Goal: Check status: Check status

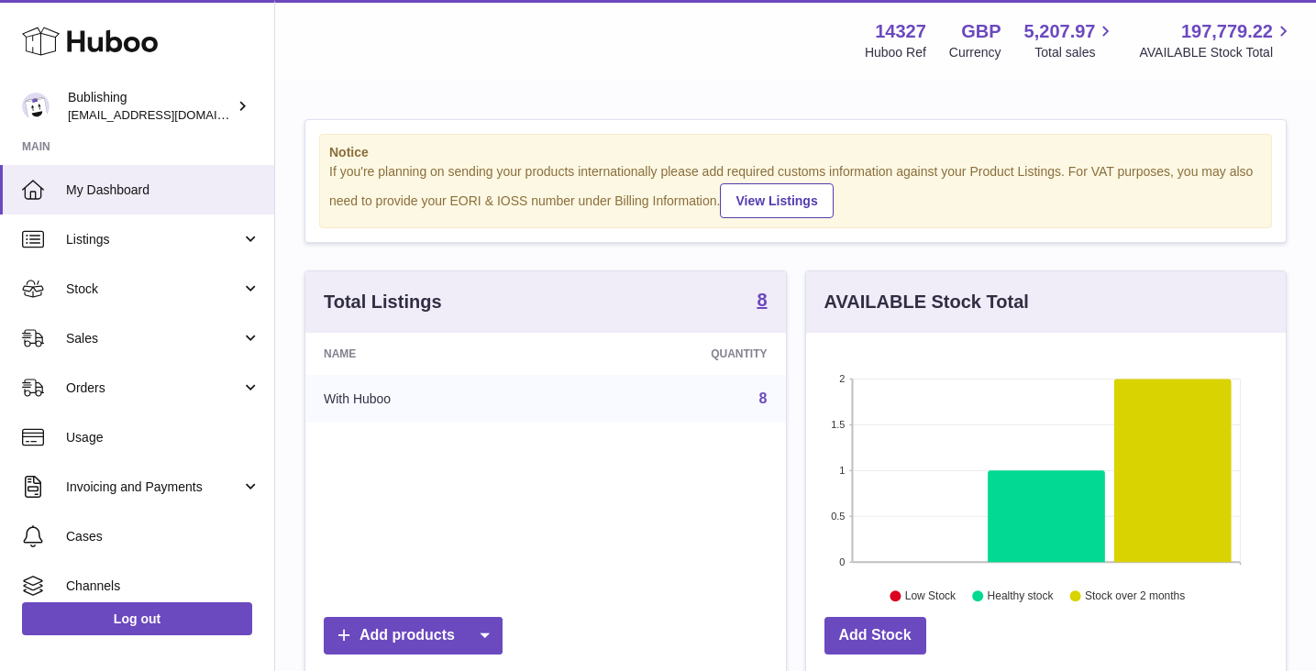
scroll to position [286, 480]
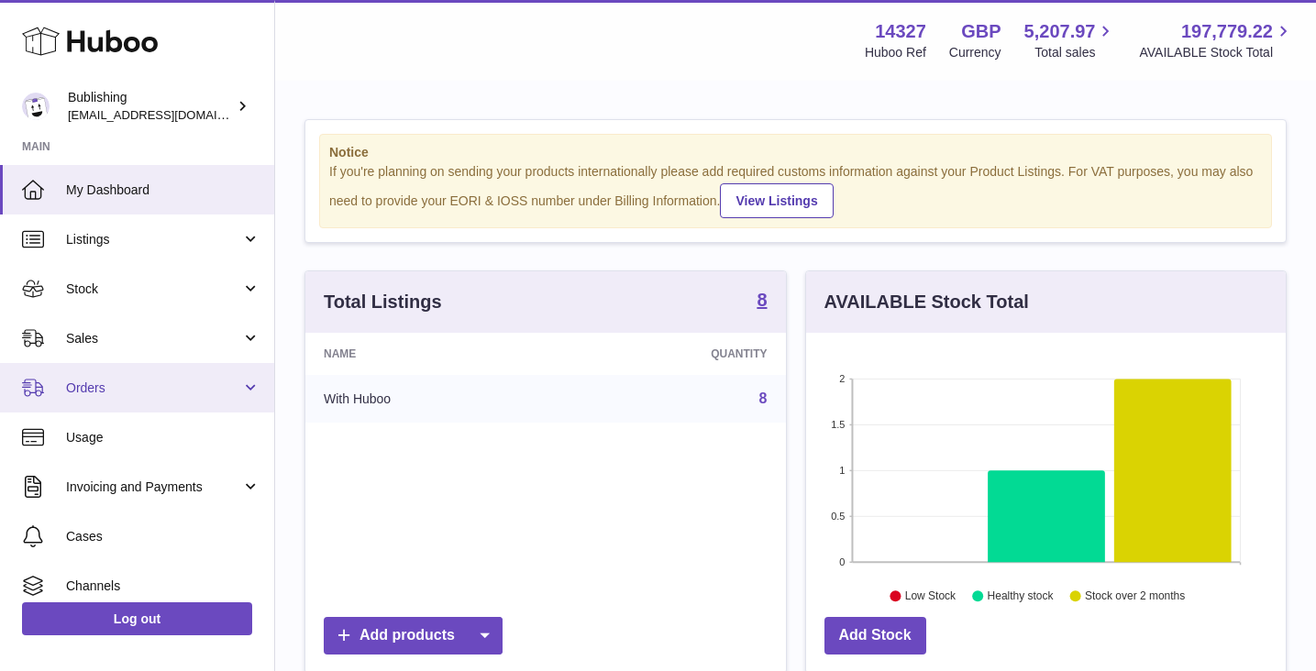
click at [120, 376] on link "Orders" at bounding box center [137, 388] width 274 height 50
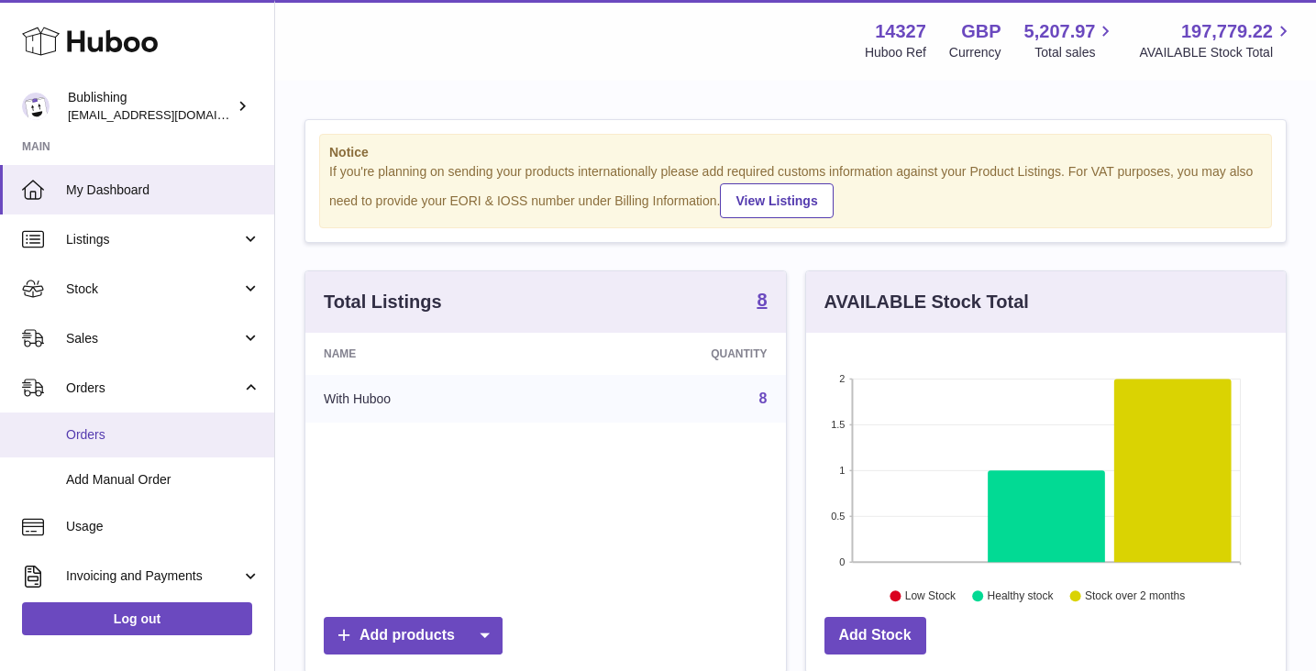
click at [126, 436] on span "Orders" at bounding box center [163, 435] width 194 height 17
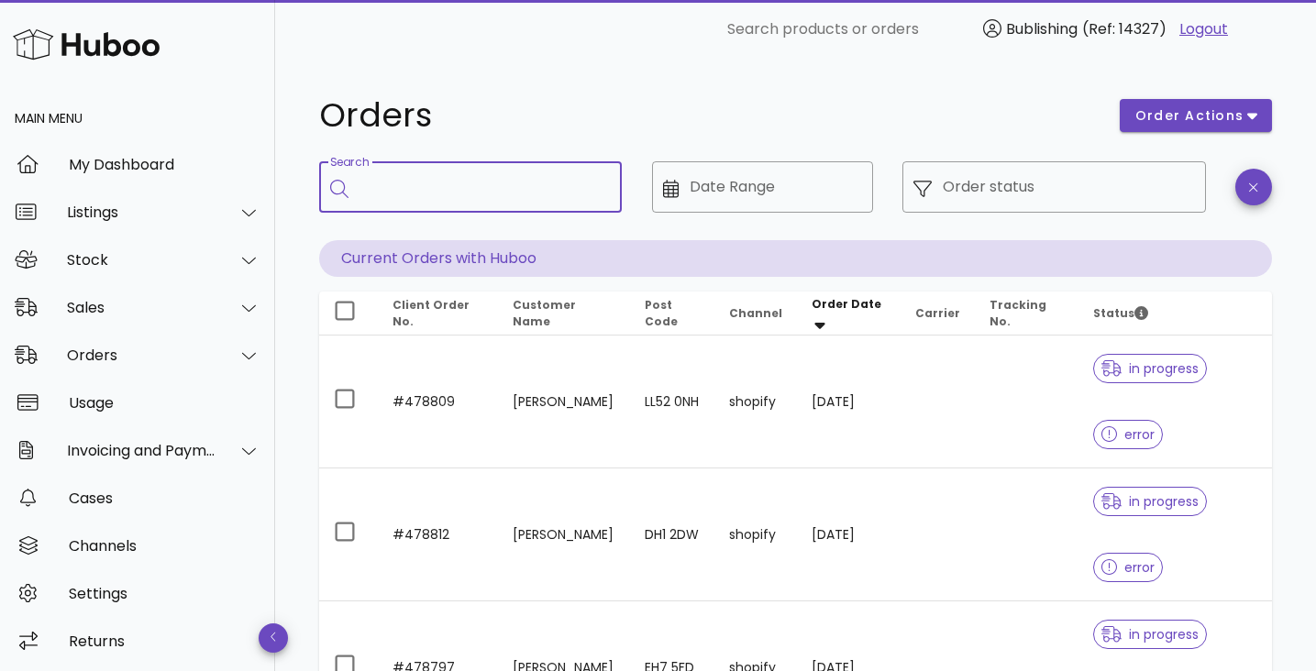
click at [483, 199] on input "Search" at bounding box center [484, 186] width 248 height 29
paste input "**********"
click at [509, 193] on input "**********" at bounding box center [473, 186] width 226 height 29
type input "**********"
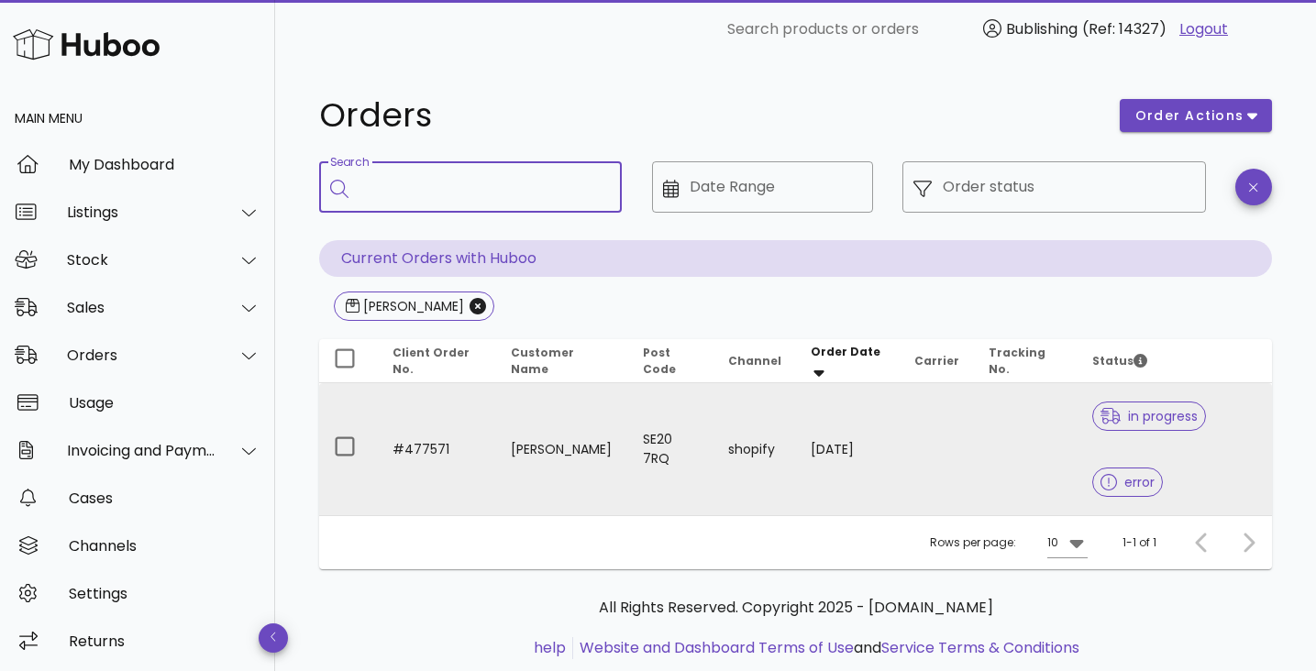
click at [460, 471] on td "#477571" at bounding box center [437, 449] width 118 height 132
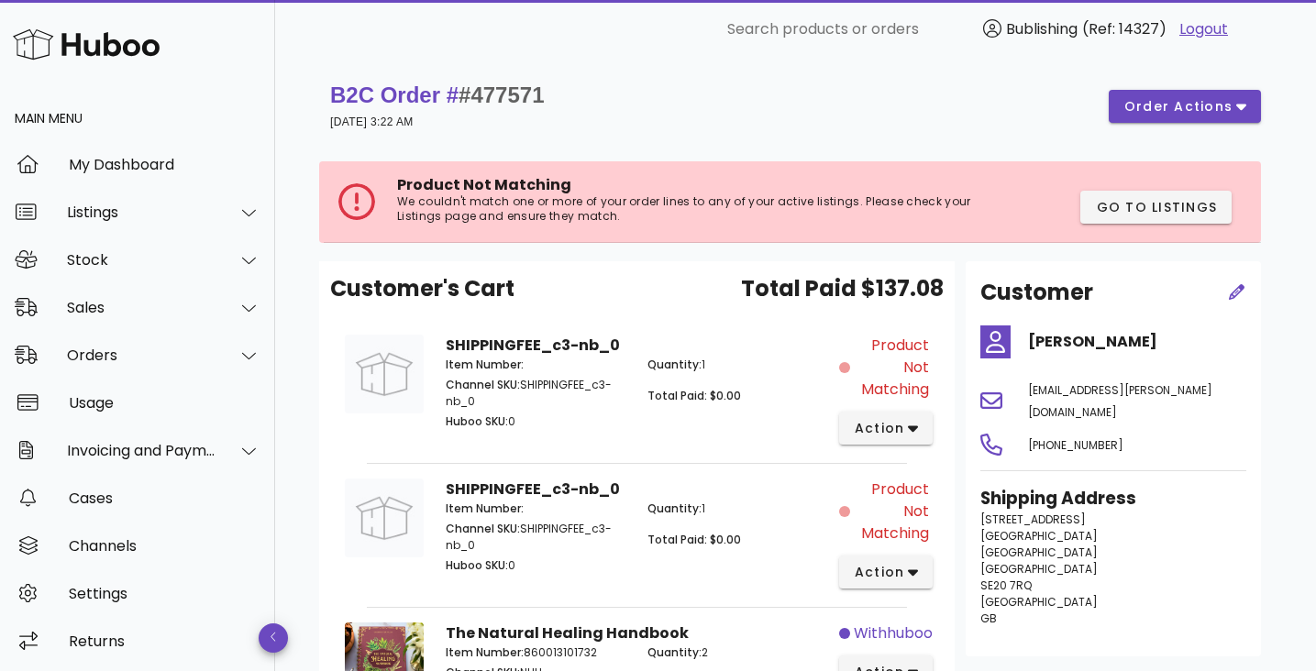
click at [549, 229] on div "Product Not Matching We couldn't match one or more of your order lines to any o…" at bounding box center [792, 202] width 937 height 82
click at [554, 216] on p "We couldn't match one or more of your order lines to any of your active listing…" at bounding box center [693, 208] width 593 height 29
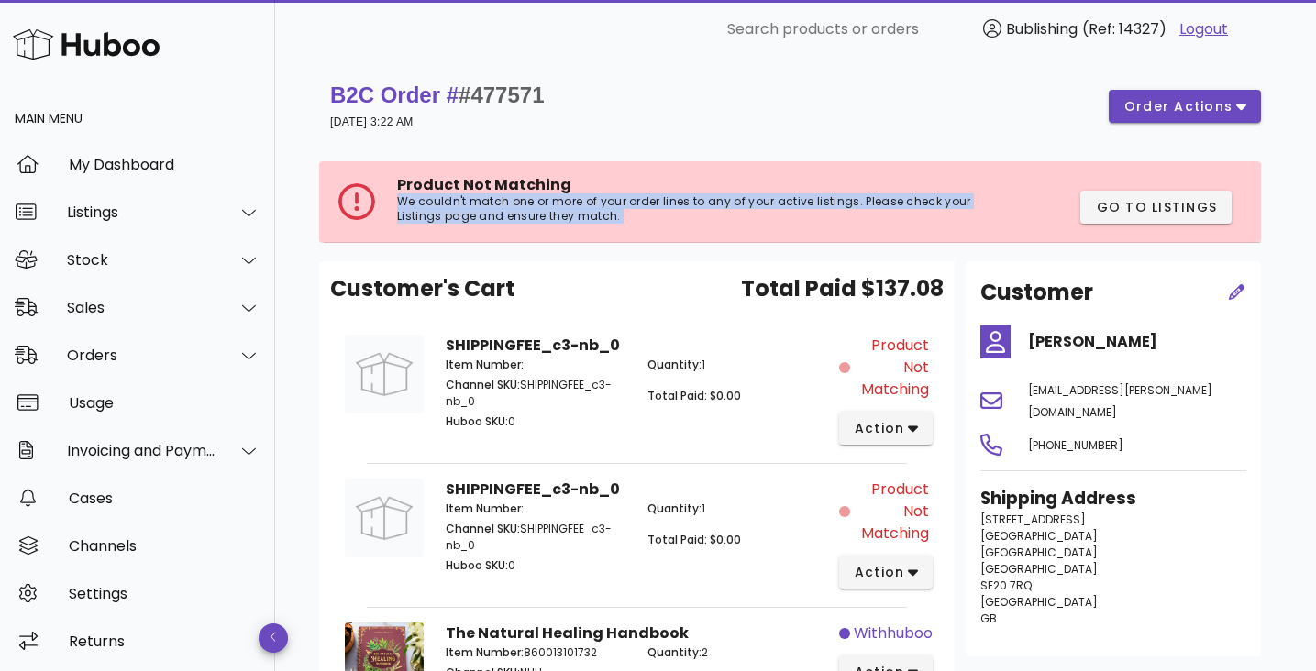
click at [554, 216] on p "We couldn't match one or more of your order lines to any of your active listing…" at bounding box center [693, 208] width 593 height 29
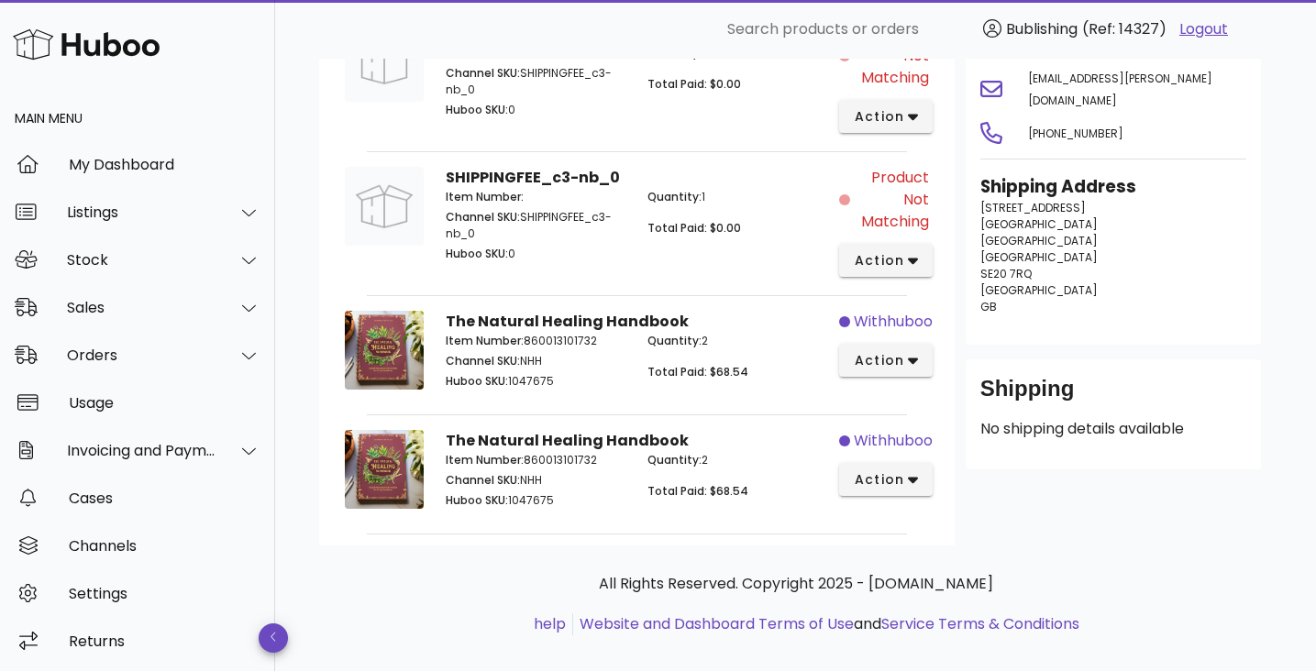
scroll to position [313, 0]
click at [878, 484] on span "action" at bounding box center [879, 479] width 51 height 19
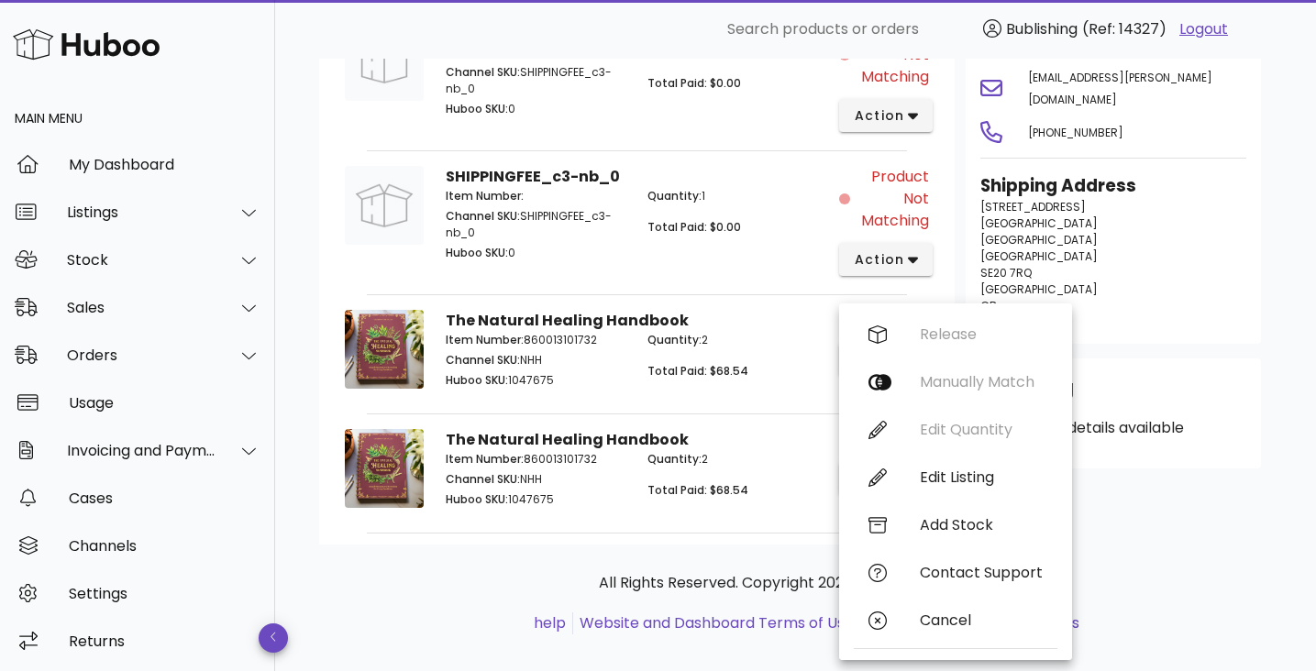
click at [381, 600] on div "All Rights Reserved. Copyright 2025 - [DOMAIN_NAME] help Website and Dashboard …" at bounding box center [796, 603] width 924 height 62
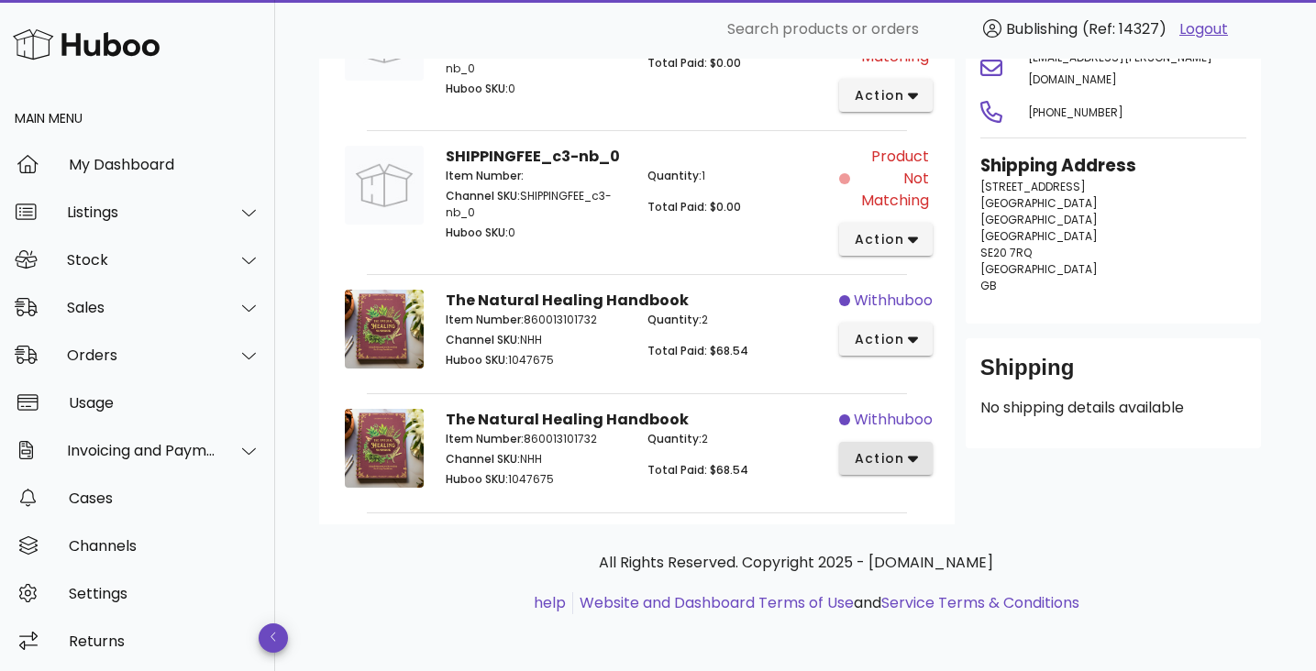
scroll to position [334, 0]
click at [882, 460] on span "action" at bounding box center [879, 458] width 51 height 19
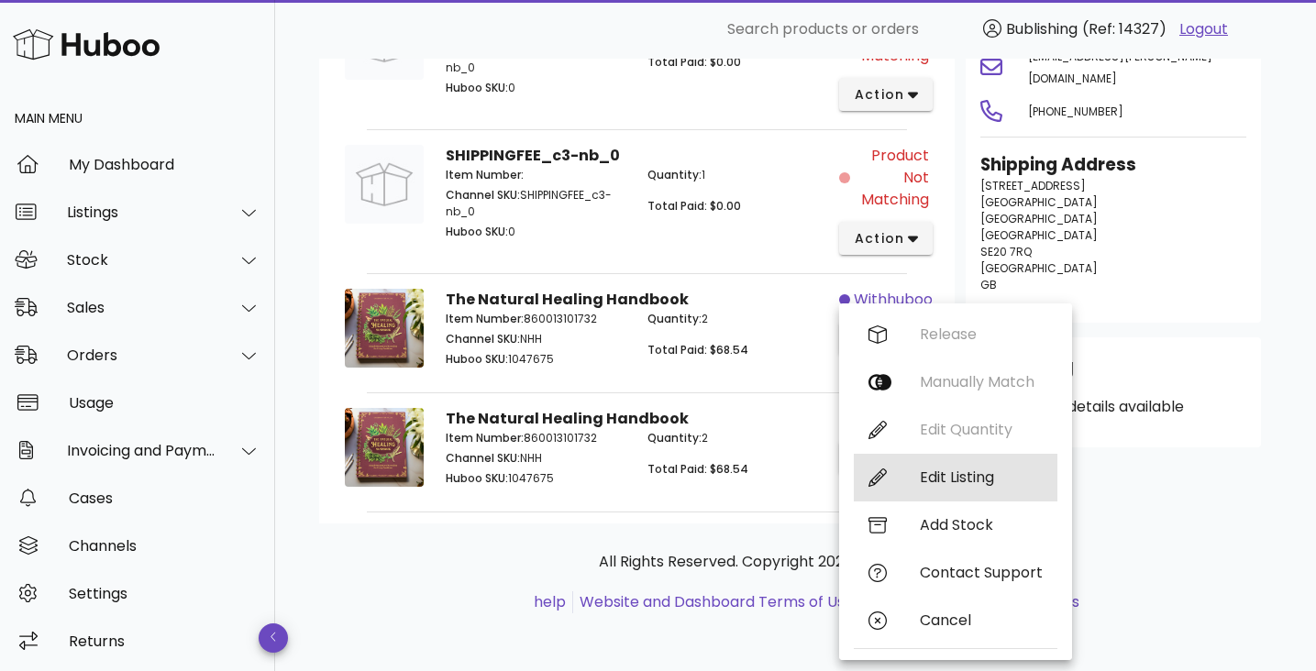
click at [961, 478] on div "Edit Listing" at bounding box center [981, 477] width 123 height 17
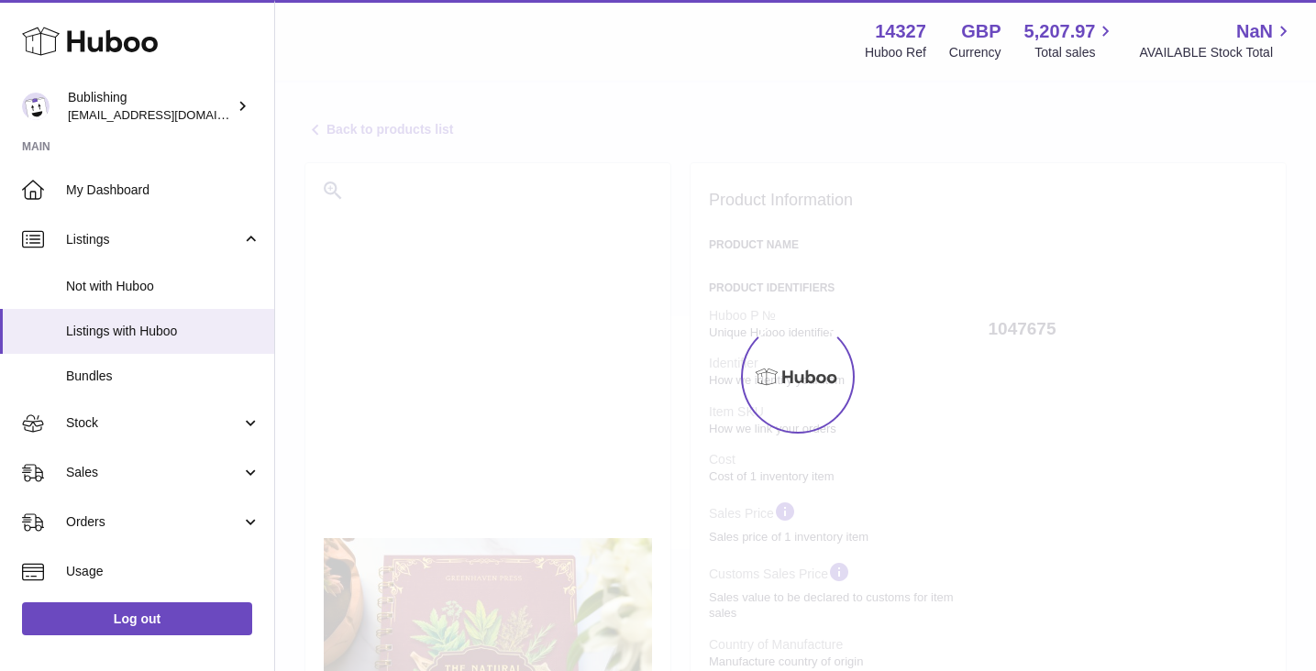
select select
select select "****"
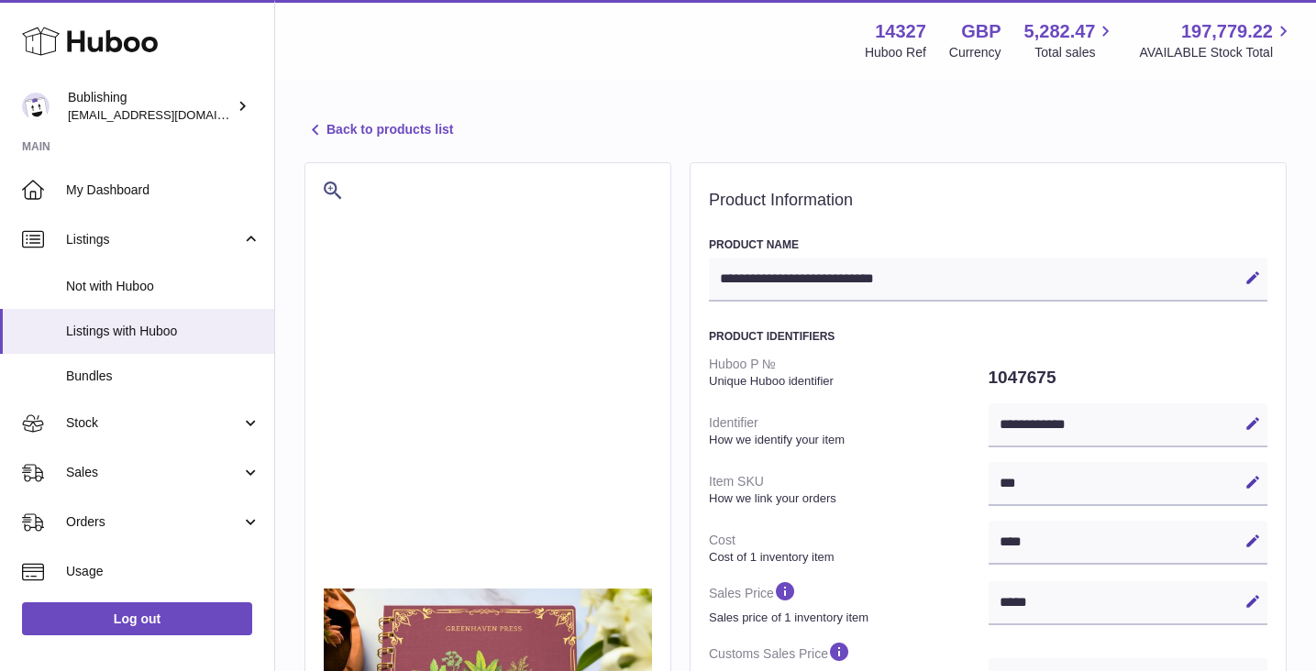
click at [324, 127] on icon at bounding box center [316, 130] width 22 height 22
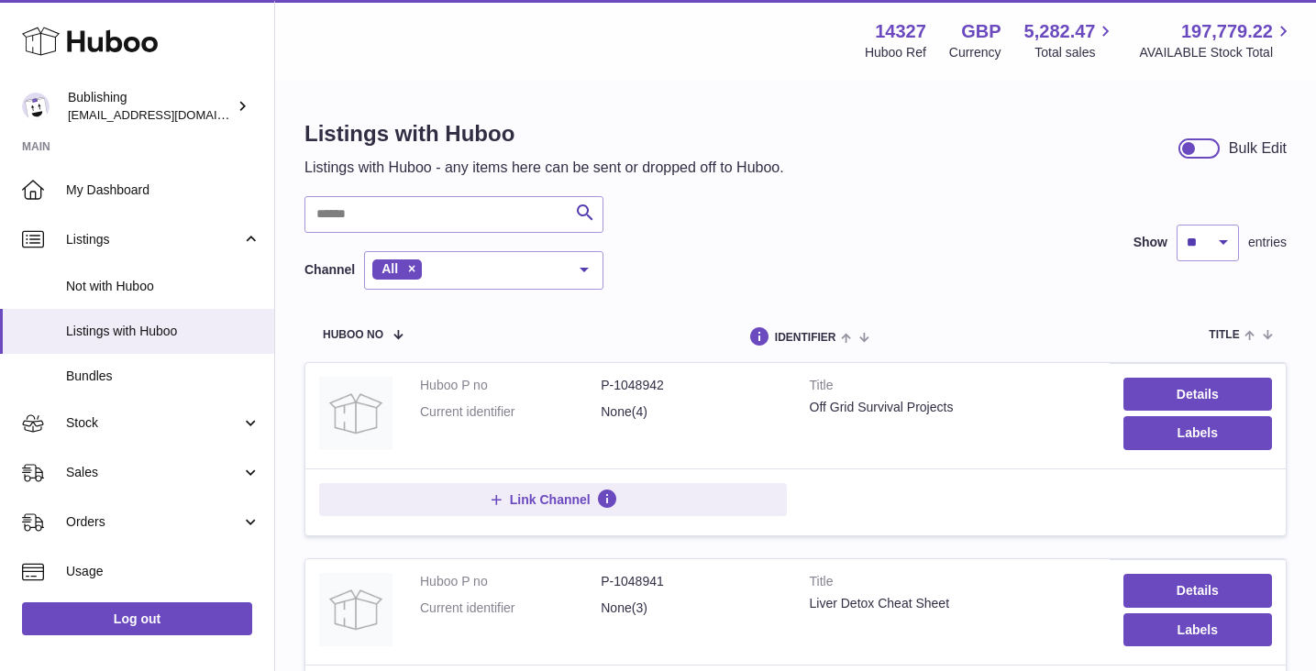
scroll to position [35, 0]
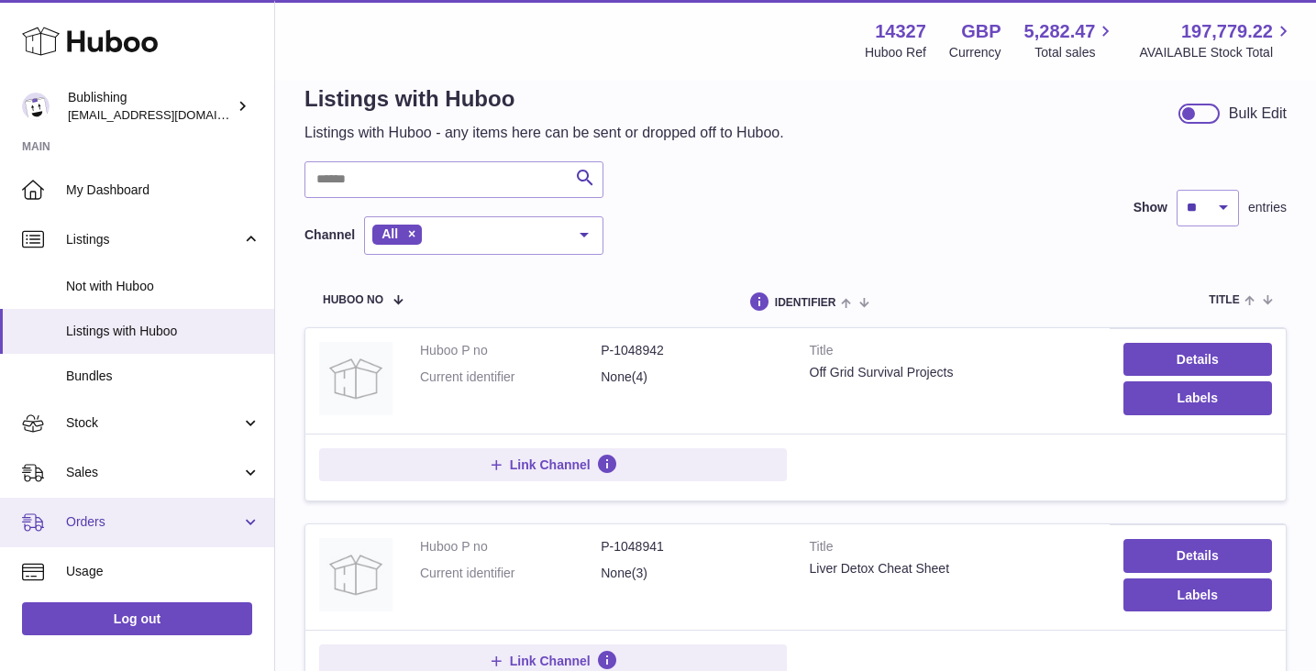
click at [104, 513] on link "Orders" at bounding box center [137, 523] width 274 height 50
click at [110, 516] on span "Orders" at bounding box center [153, 522] width 175 height 17
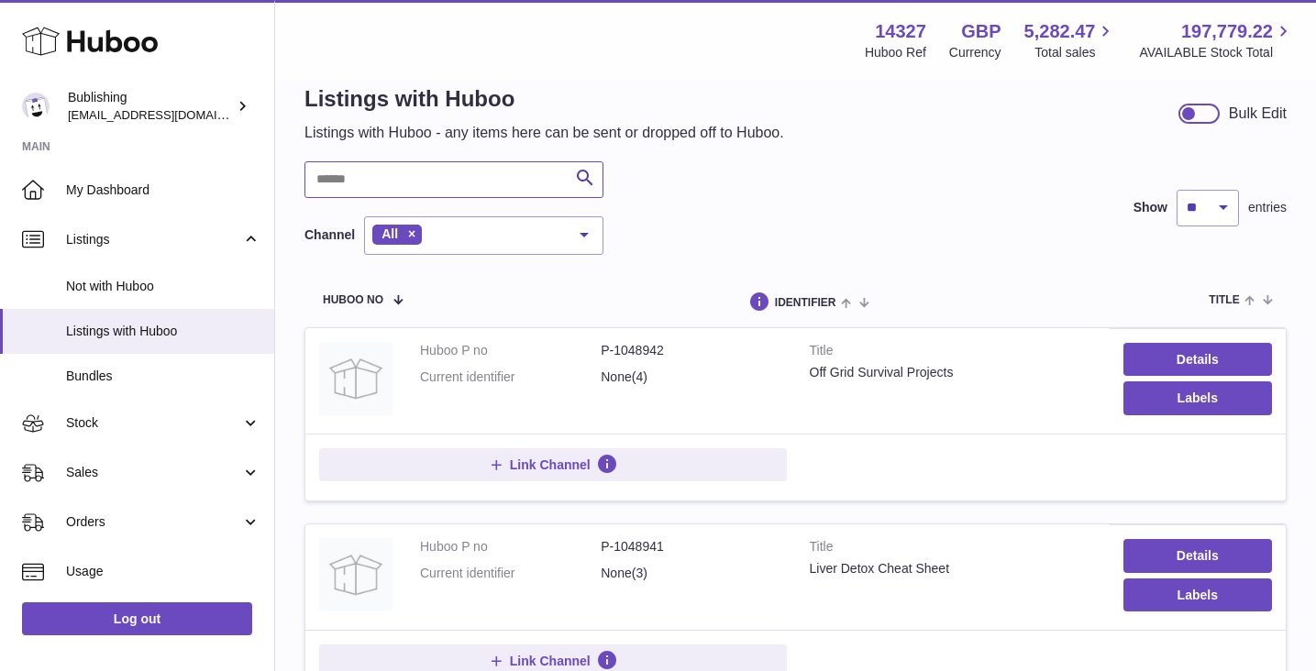
click at [386, 185] on input "text" at bounding box center [454, 179] width 299 height 37
paste input "**********"
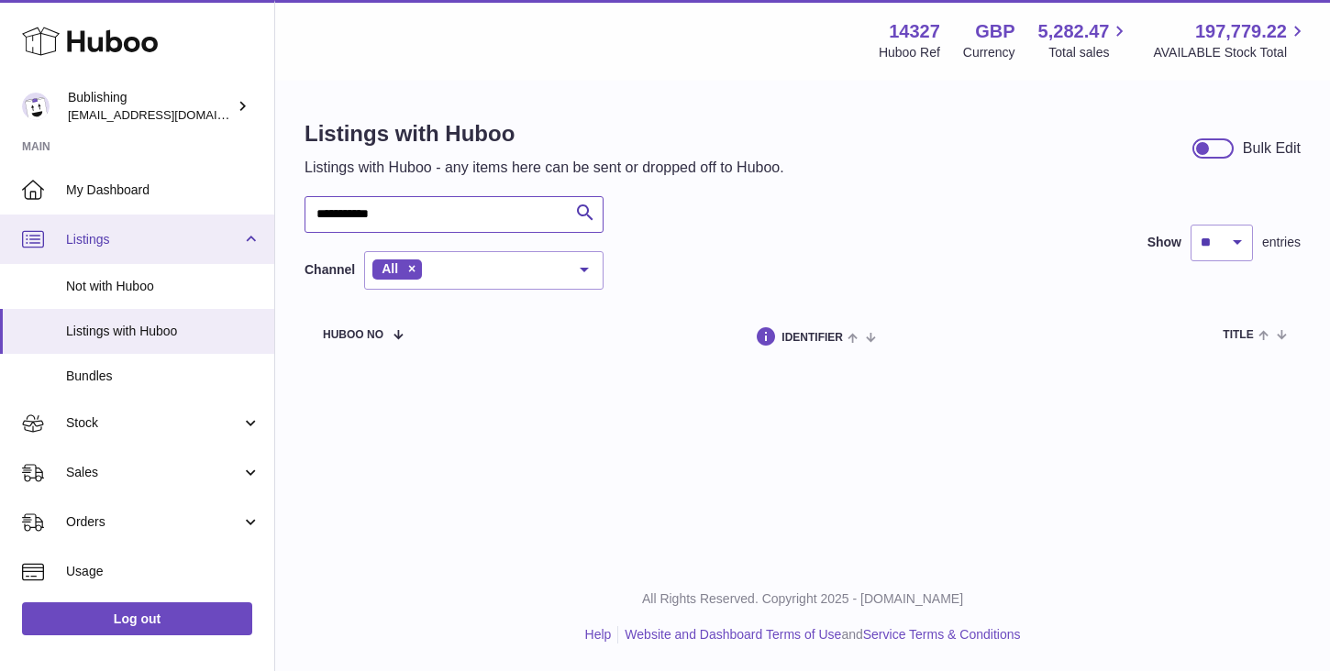
type input "**********"
click at [143, 242] on span "Listings" at bounding box center [153, 239] width 175 height 17
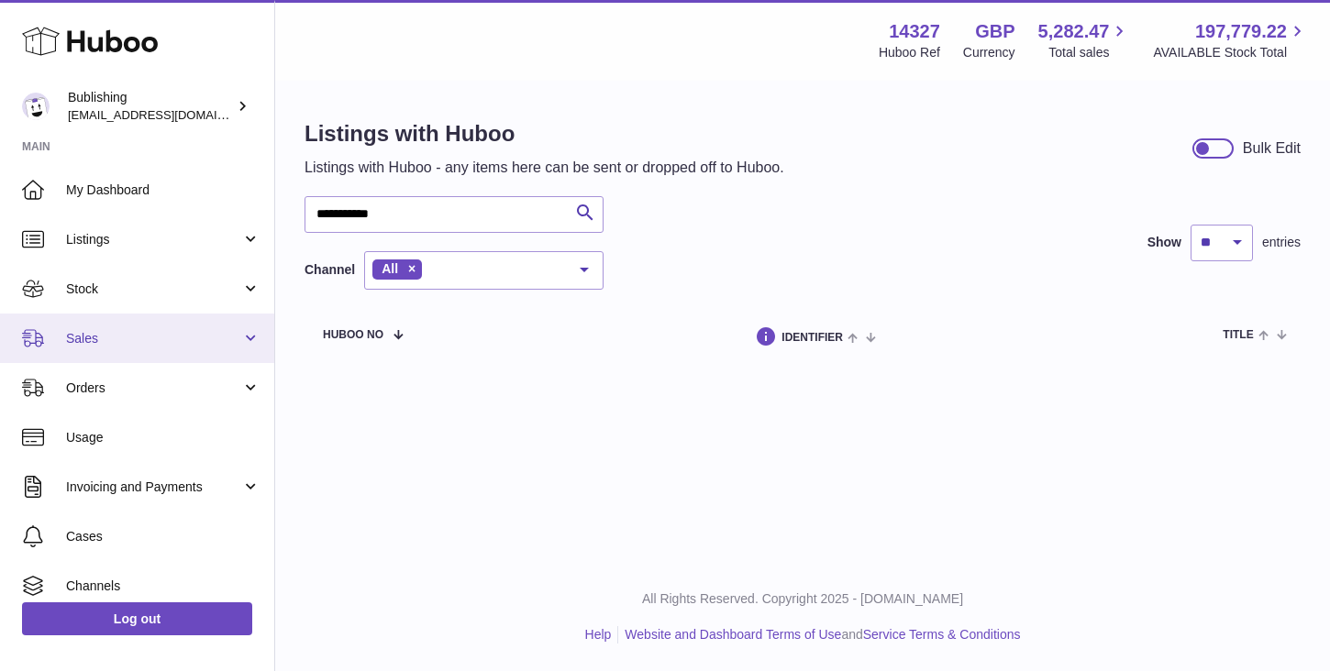
click at [156, 340] on span "Sales" at bounding box center [153, 338] width 175 height 17
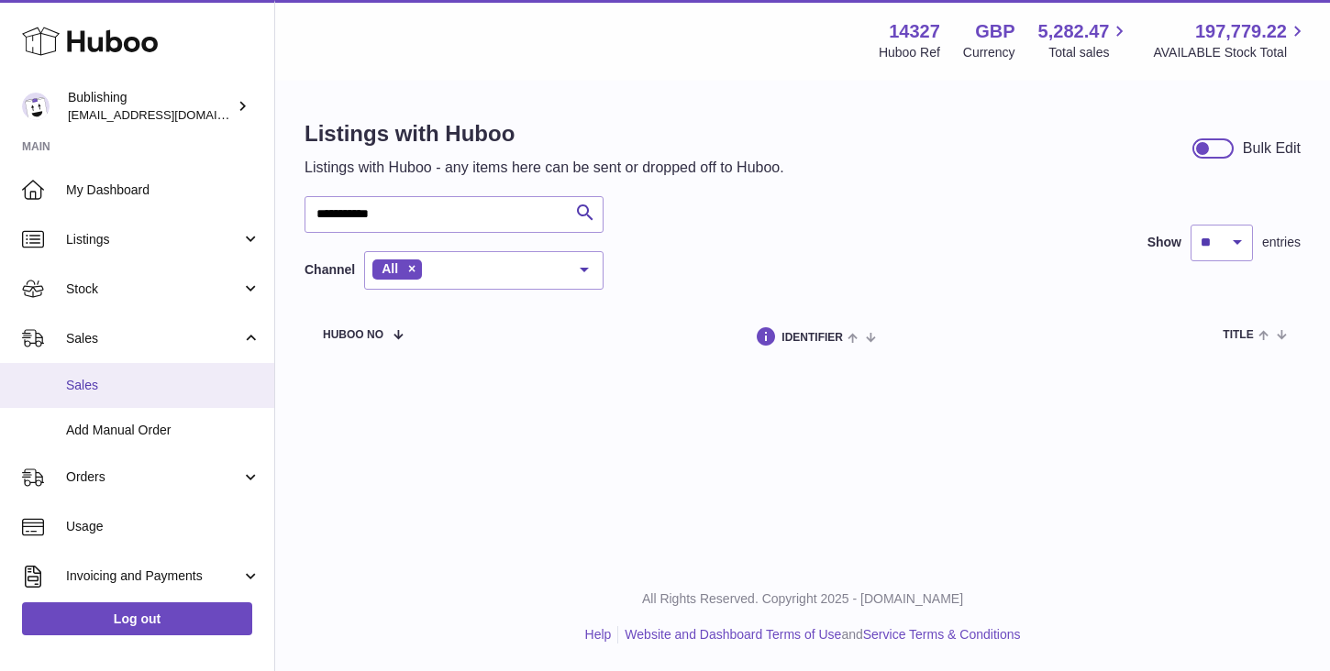
click at [111, 389] on span "Sales" at bounding box center [163, 385] width 194 height 17
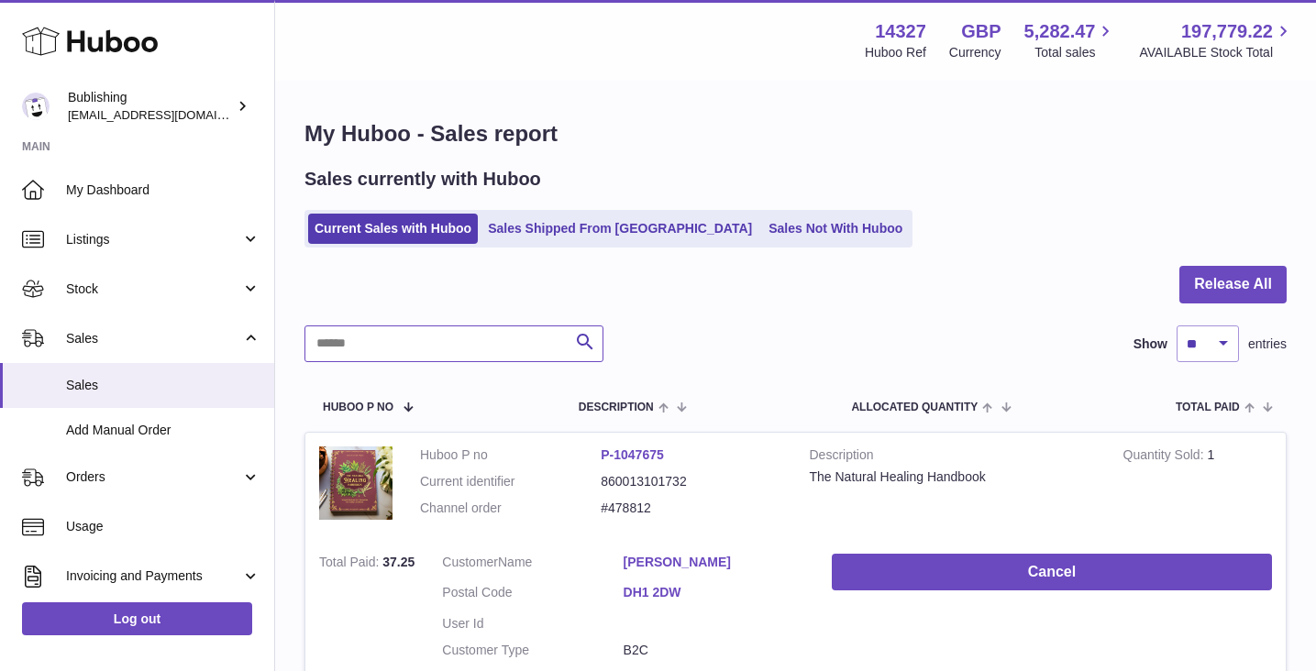
click at [448, 353] on input "text" at bounding box center [454, 344] width 299 height 37
click at [386, 348] on input "text" at bounding box center [454, 344] width 299 height 37
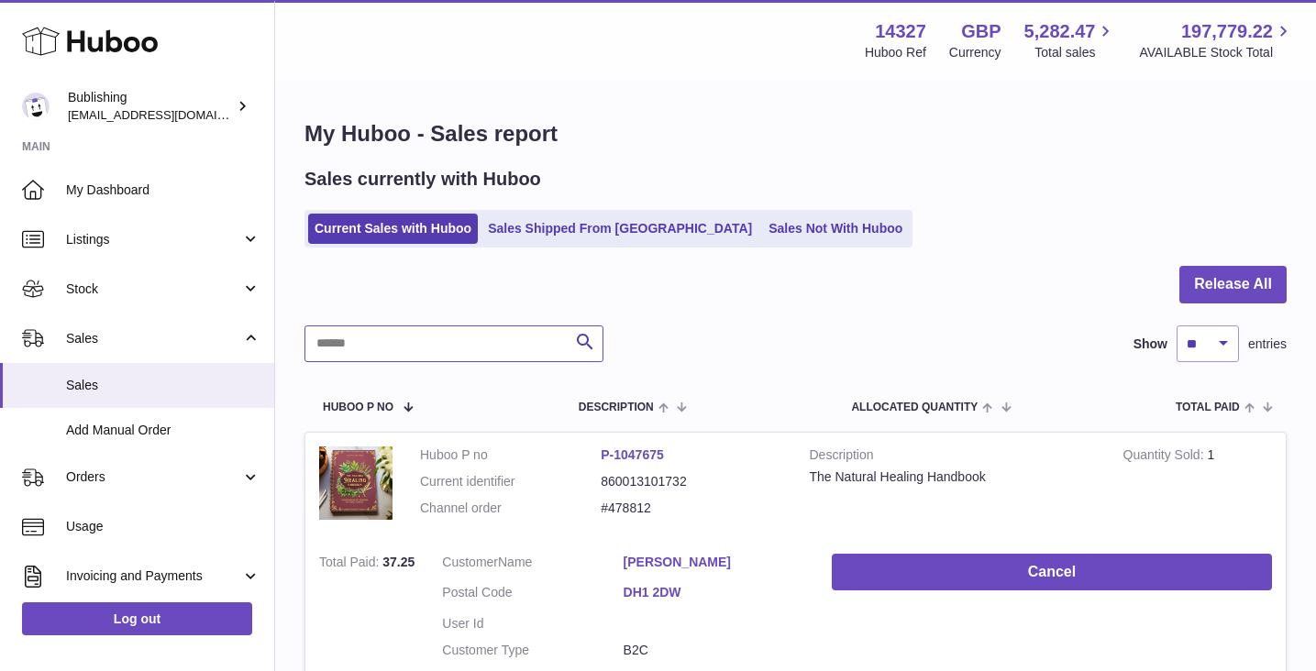
paste input "**********"
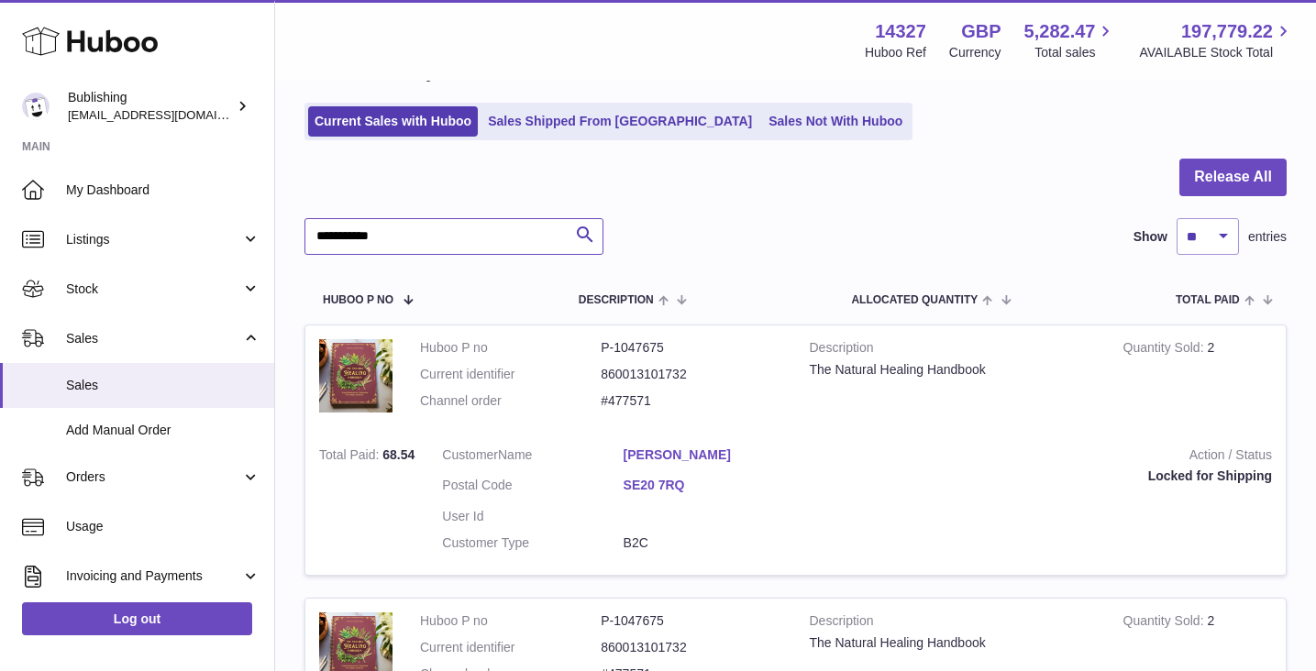
scroll to position [108, 0]
type input "**********"
click at [524, 396] on dt "Channel order" at bounding box center [510, 400] width 181 height 17
click at [576, 399] on dt "Channel order" at bounding box center [510, 400] width 181 height 17
click at [486, 413] on dl "Huboo P no P-1047675 Current identifier 860013101732 Channel order #477571" at bounding box center [601, 378] width 362 height 80
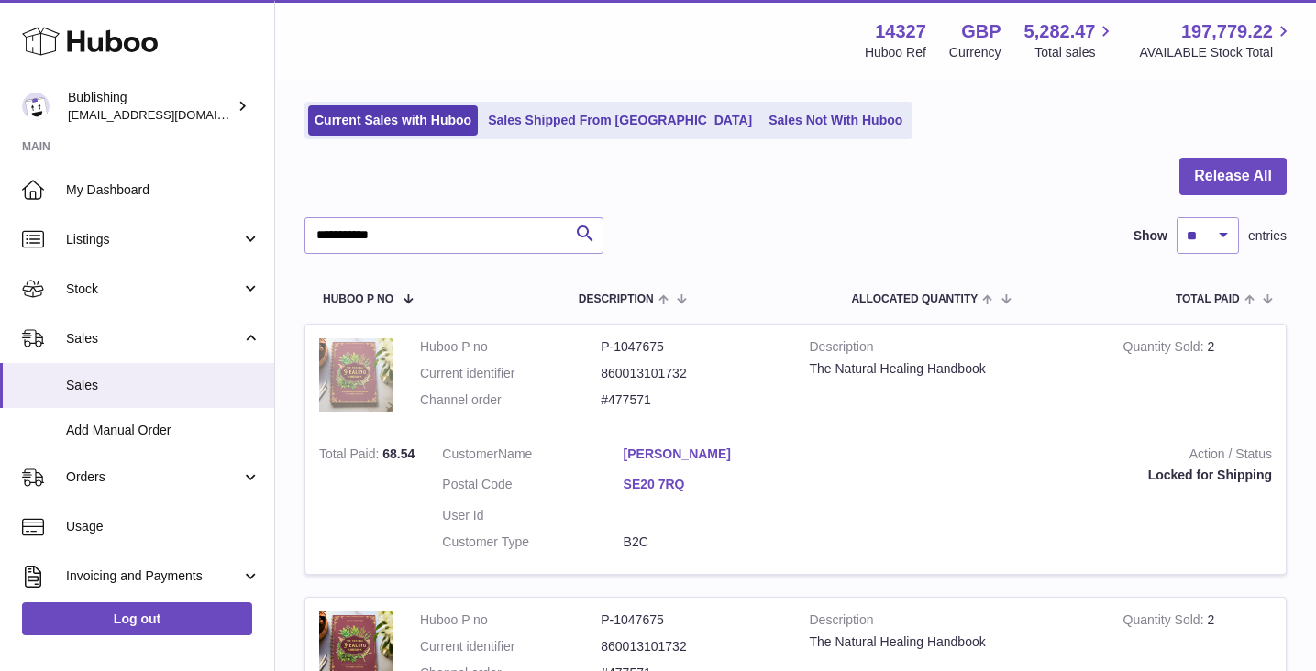
click at [372, 367] on img at bounding box center [355, 374] width 73 height 73
click at [922, 421] on td "Description The Natural Healing Handbook" at bounding box center [953, 378] width 314 height 107
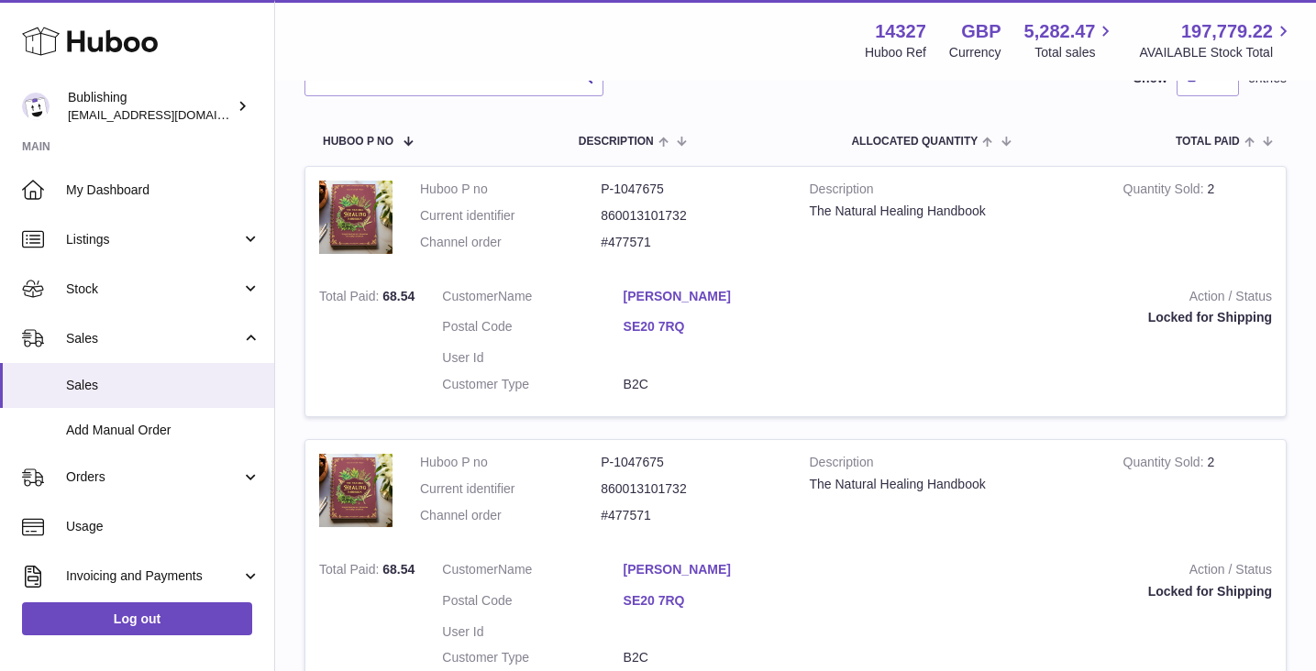
scroll to position [266, 0]
click at [1117, 392] on td "Action / Status Locked for Shipping" at bounding box center [1052, 345] width 468 height 143
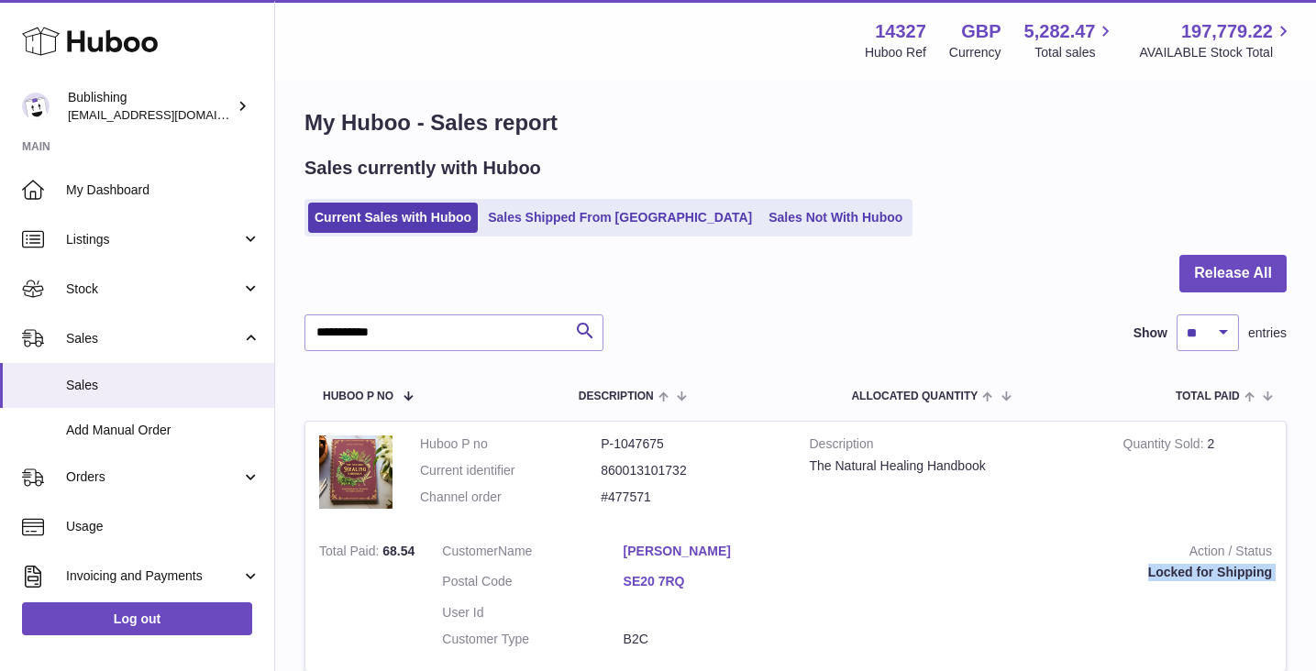
scroll to position [0, 0]
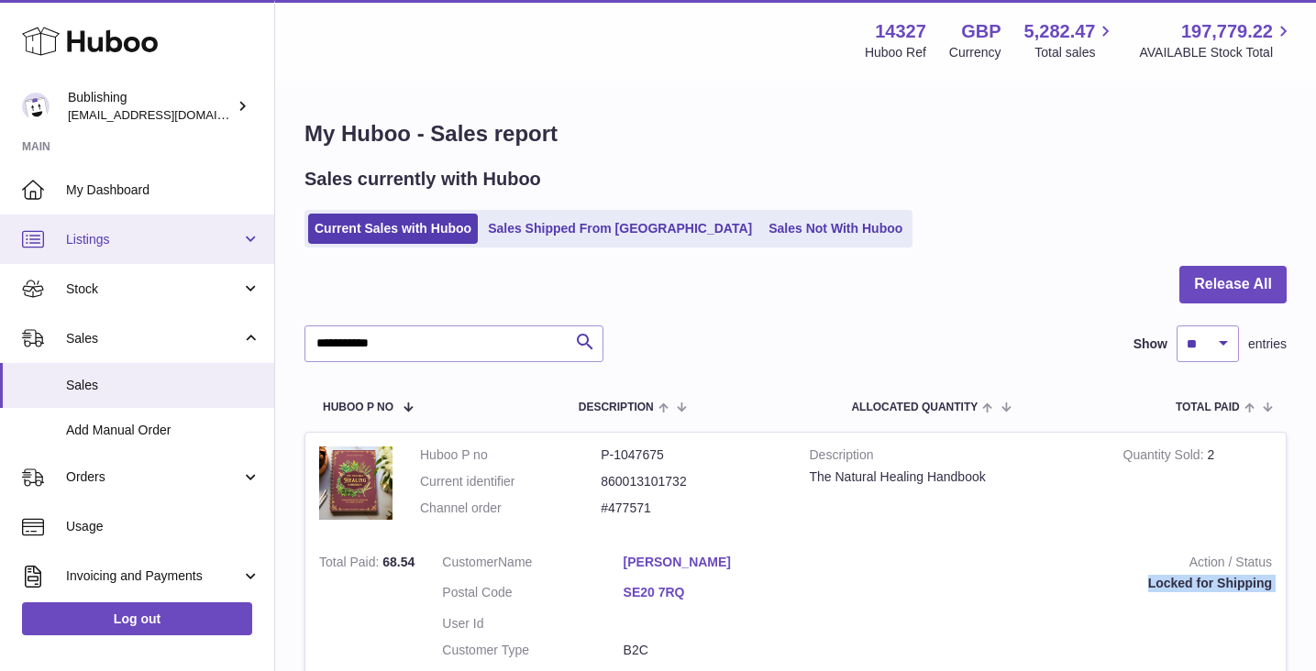
click at [128, 243] on span "Listings" at bounding box center [153, 239] width 175 height 17
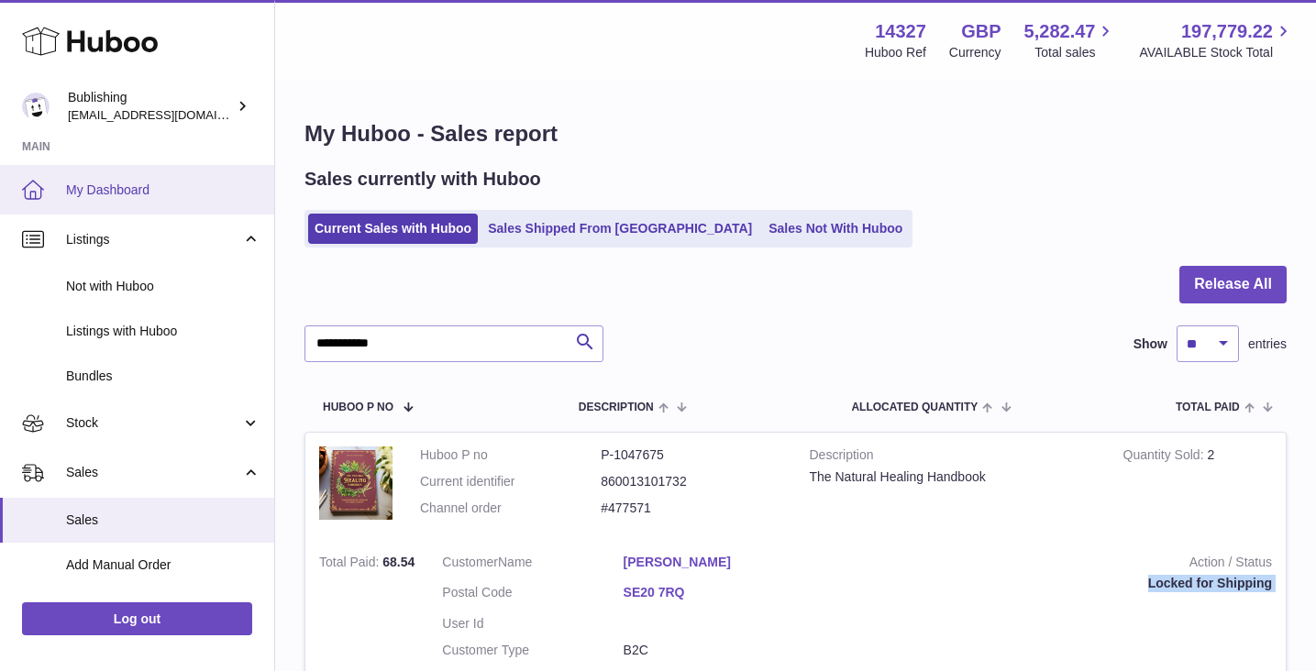
click at [158, 194] on span "My Dashboard" at bounding box center [163, 190] width 194 height 17
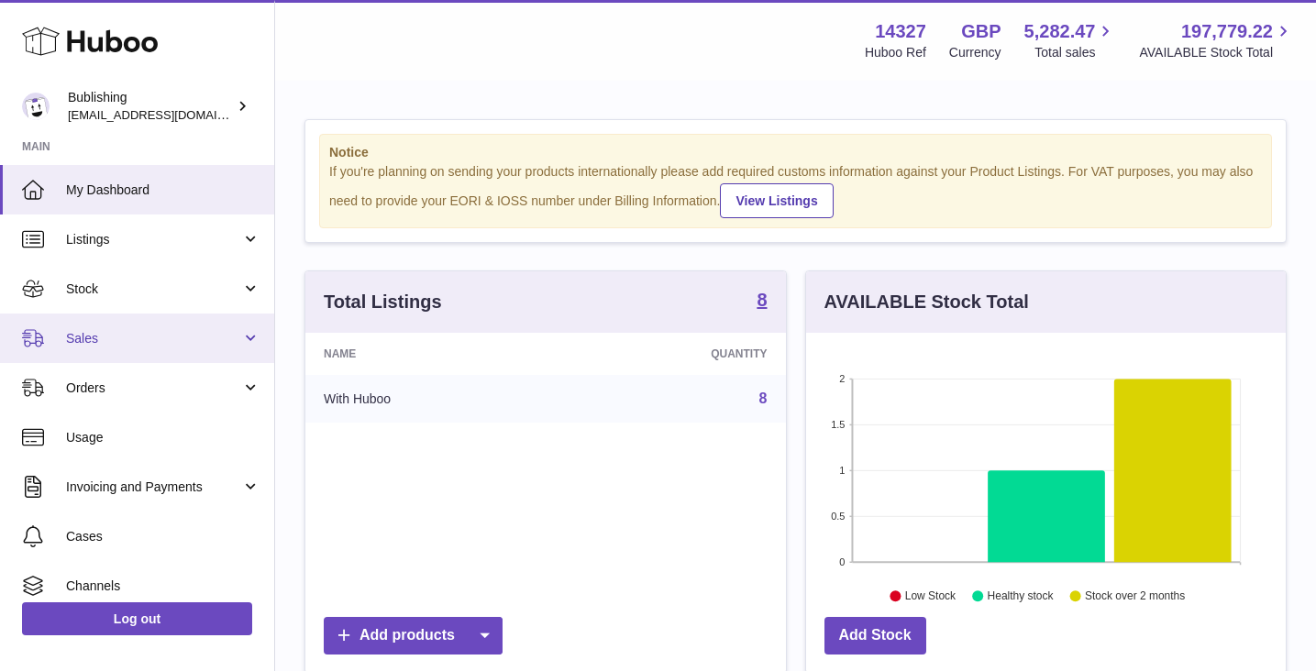
click at [204, 332] on span "Sales" at bounding box center [153, 338] width 175 height 17
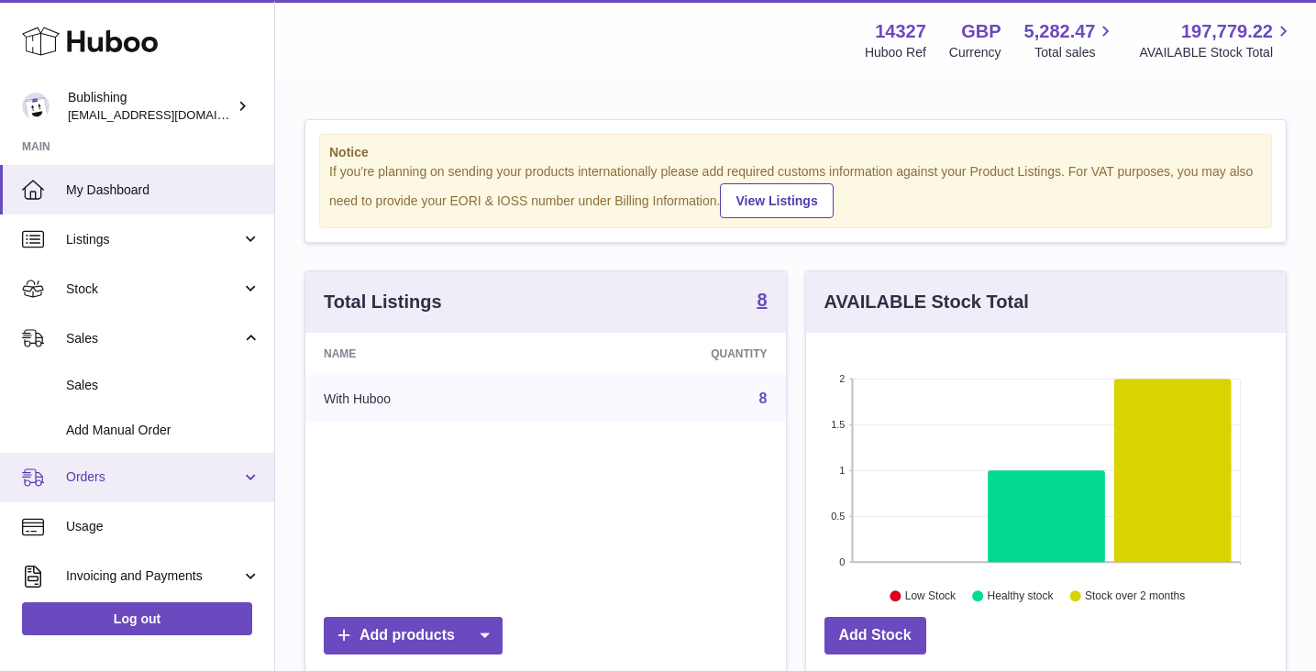
click at [188, 477] on span "Orders" at bounding box center [153, 477] width 175 height 17
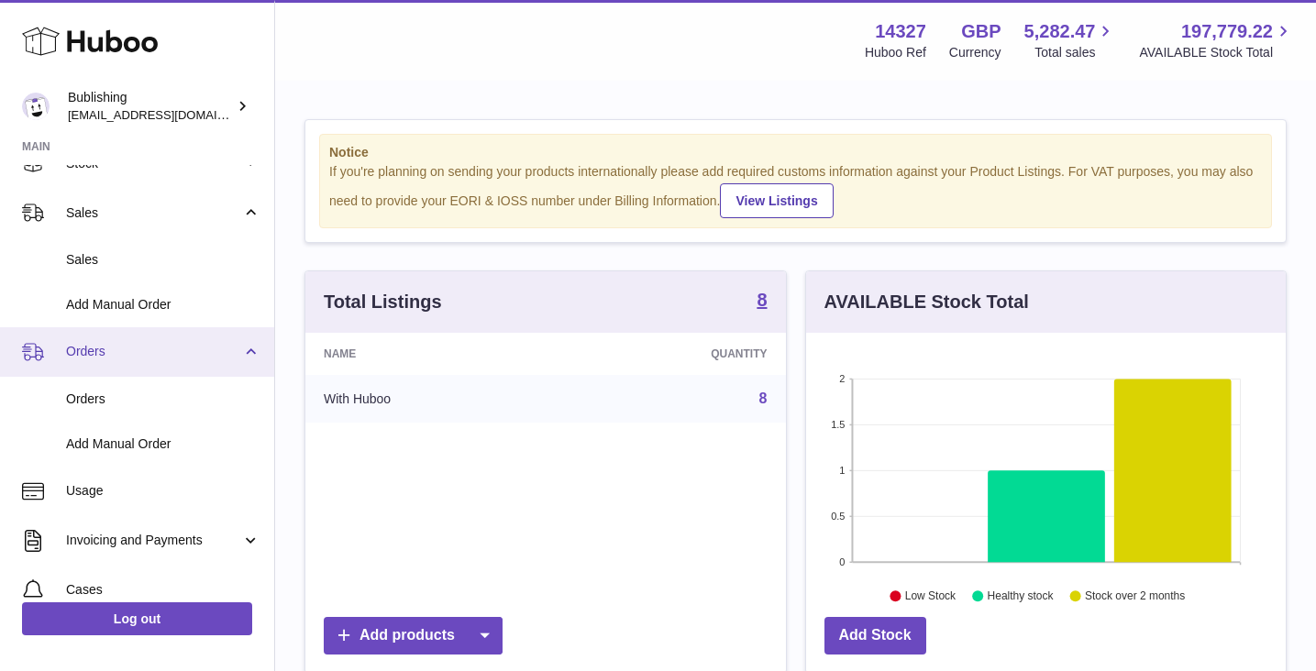
scroll to position [180, 0]
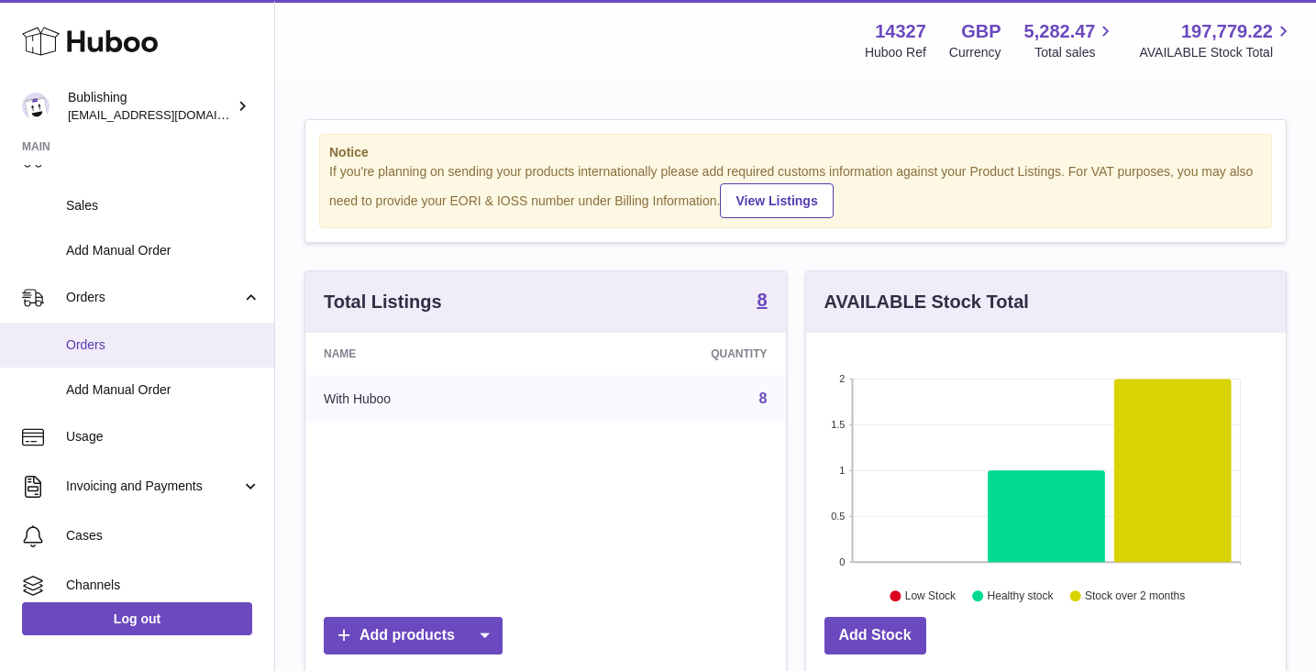
click at [94, 350] on span "Orders" at bounding box center [163, 345] width 194 height 17
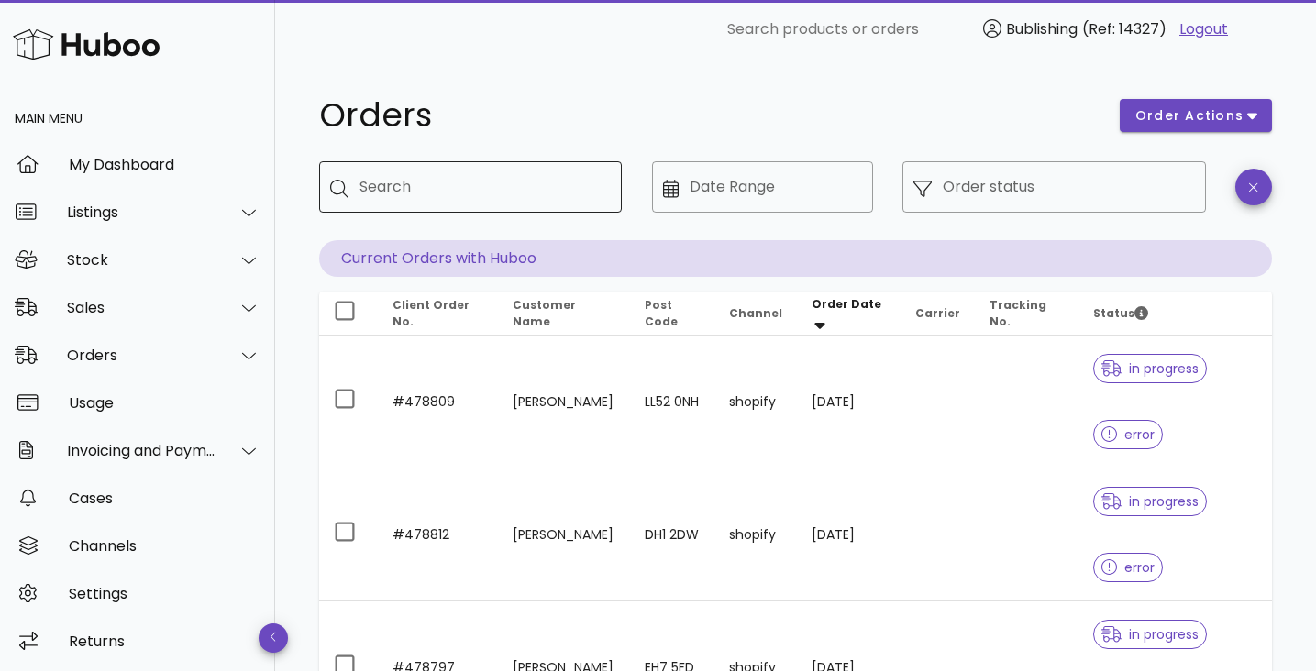
click at [373, 185] on div "Search" at bounding box center [484, 186] width 248 height 51
paste input "**********"
click at [463, 181] on input "**********" at bounding box center [473, 186] width 226 height 29
type input "**********"
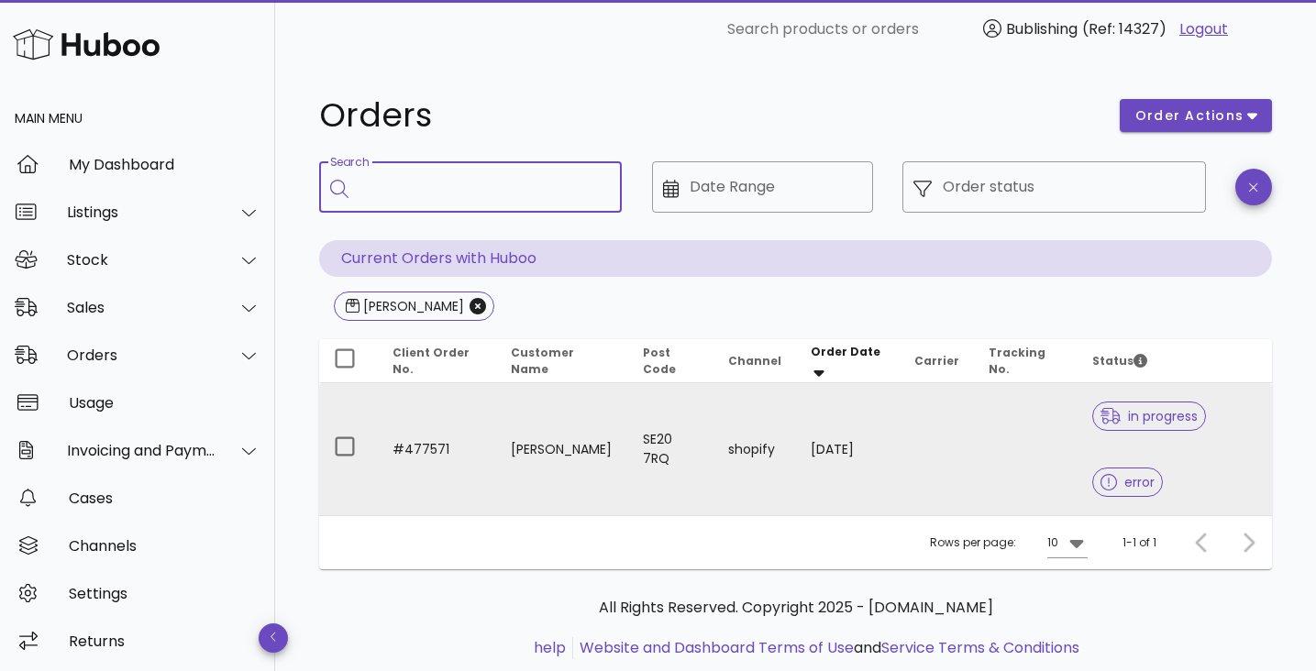
click at [612, 438] on td "[PERSON_NAME]" at bounding box center [562, 449] width 132 height 132
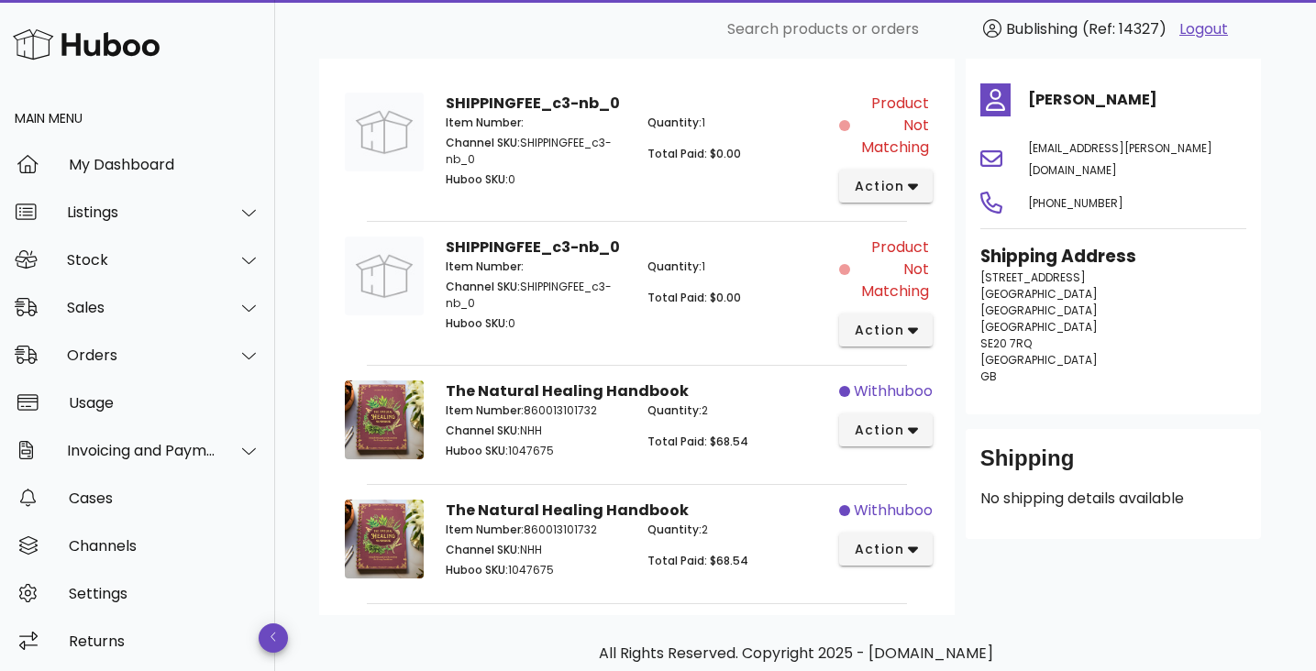
scroll to position [334, 0]
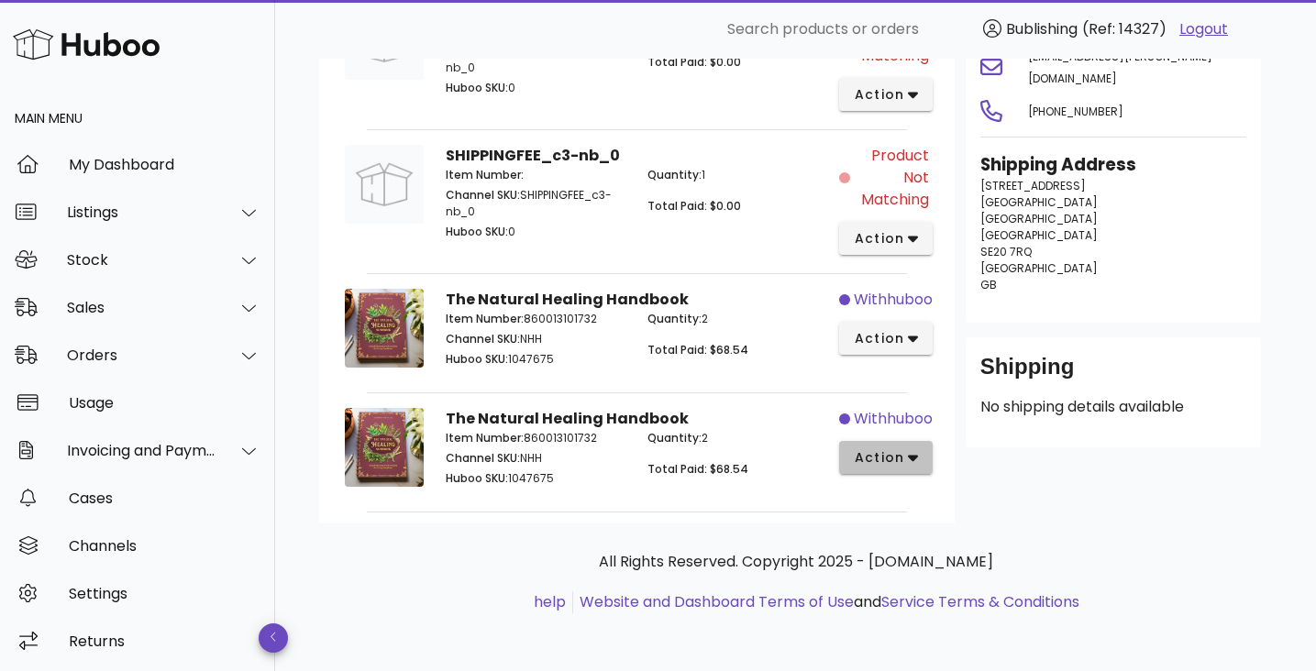
click at [912, 456] on icon "button" at bounding box center [913, 459] width 10 height 6
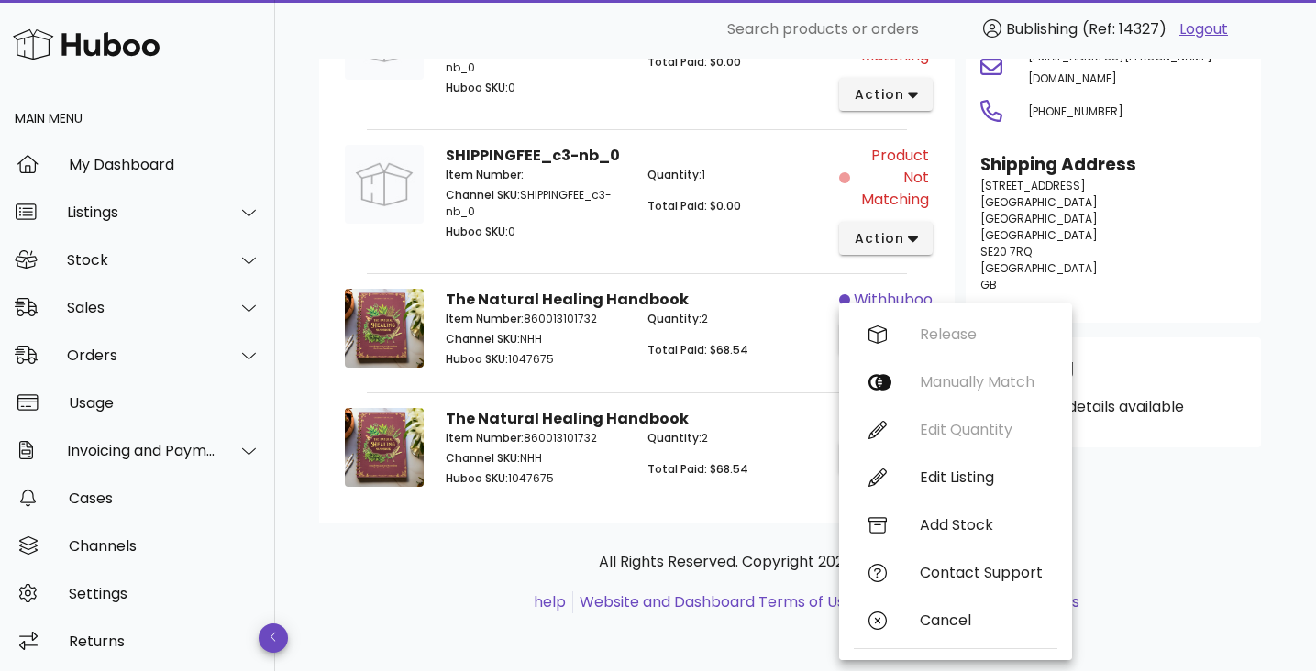
click at [1191, 535] on div "All Rights Reserved. Copyright 2025 - [DOMAIN_NAME] help Website and Dashboard …" at bounding box center [795, 593] width 953 height 138
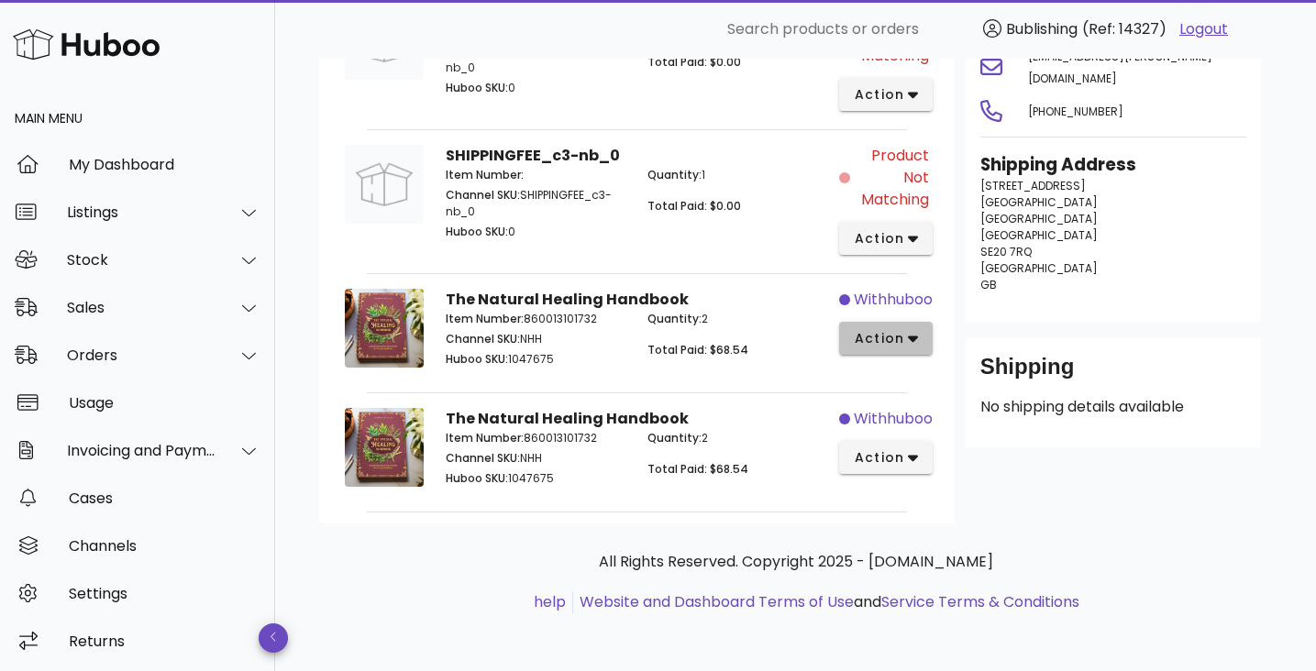
click at [887, 332] on span "action" at bounding box center [879, 338] width 51 height 19
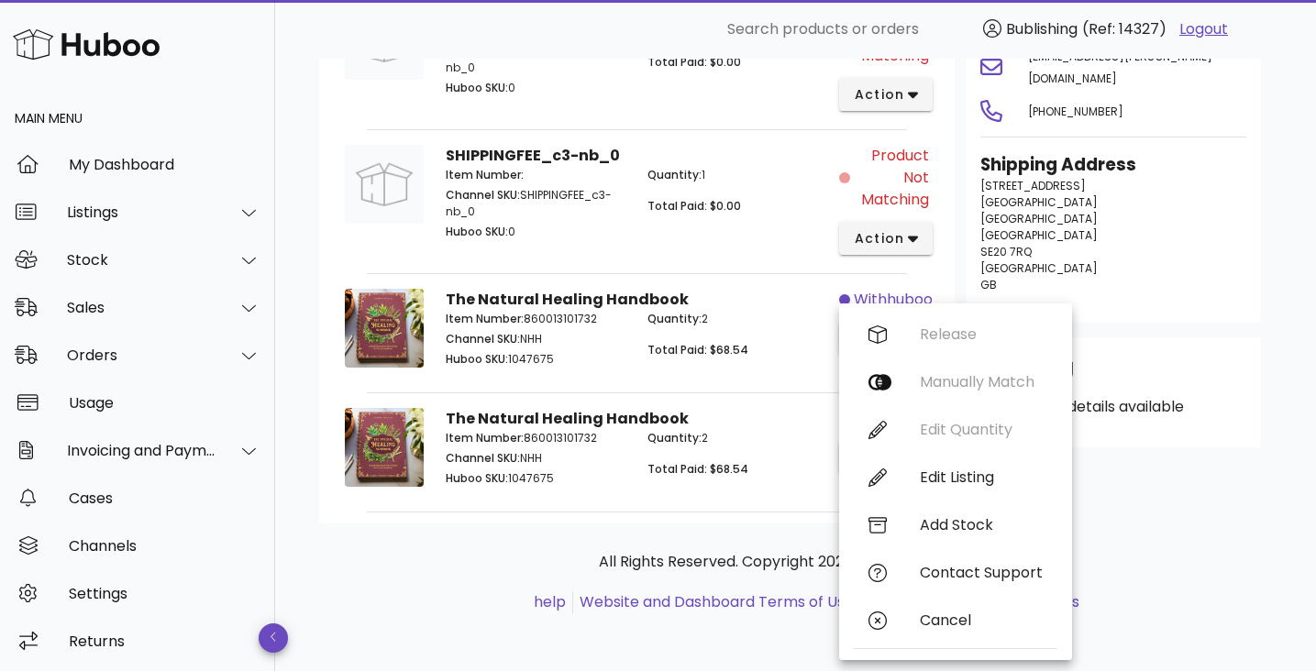
click at [607, 564] on p "All Rights Reserved. Copyright 2025 - [DOMAIN_NAME]" at bounding box center [796, 562] width 924 height 22
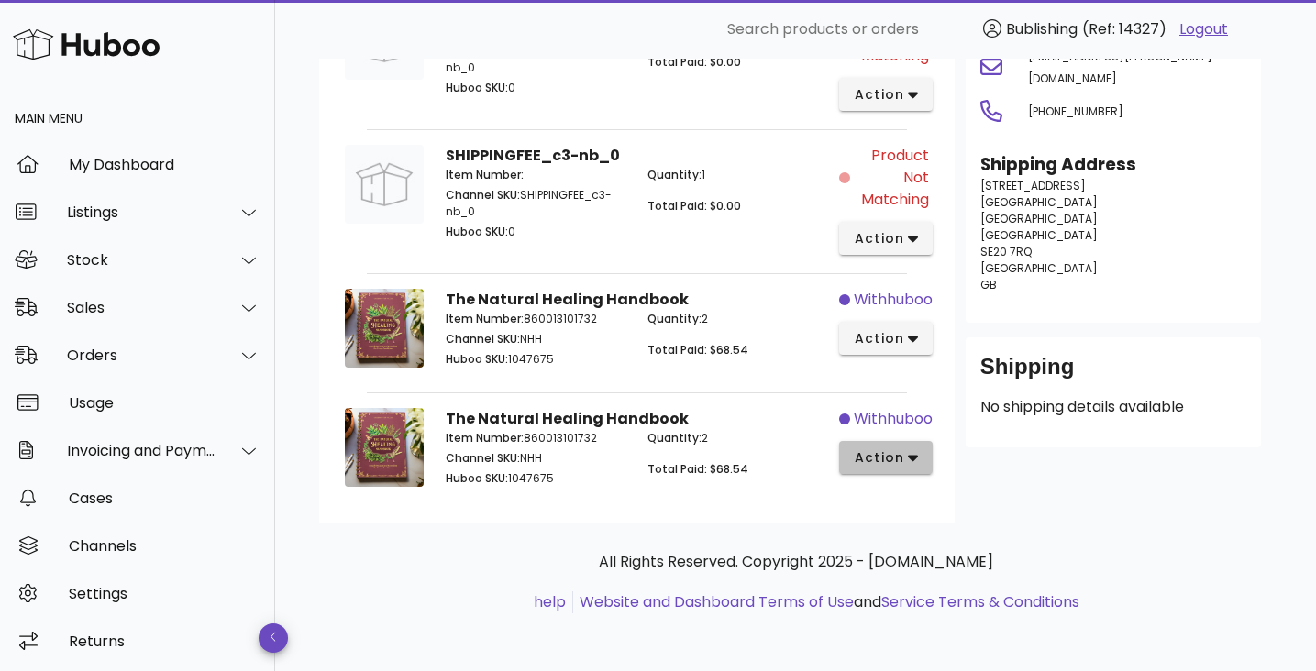
click at [892, 445] on button "action" at bounding box center [886, 457] width 94 height 33
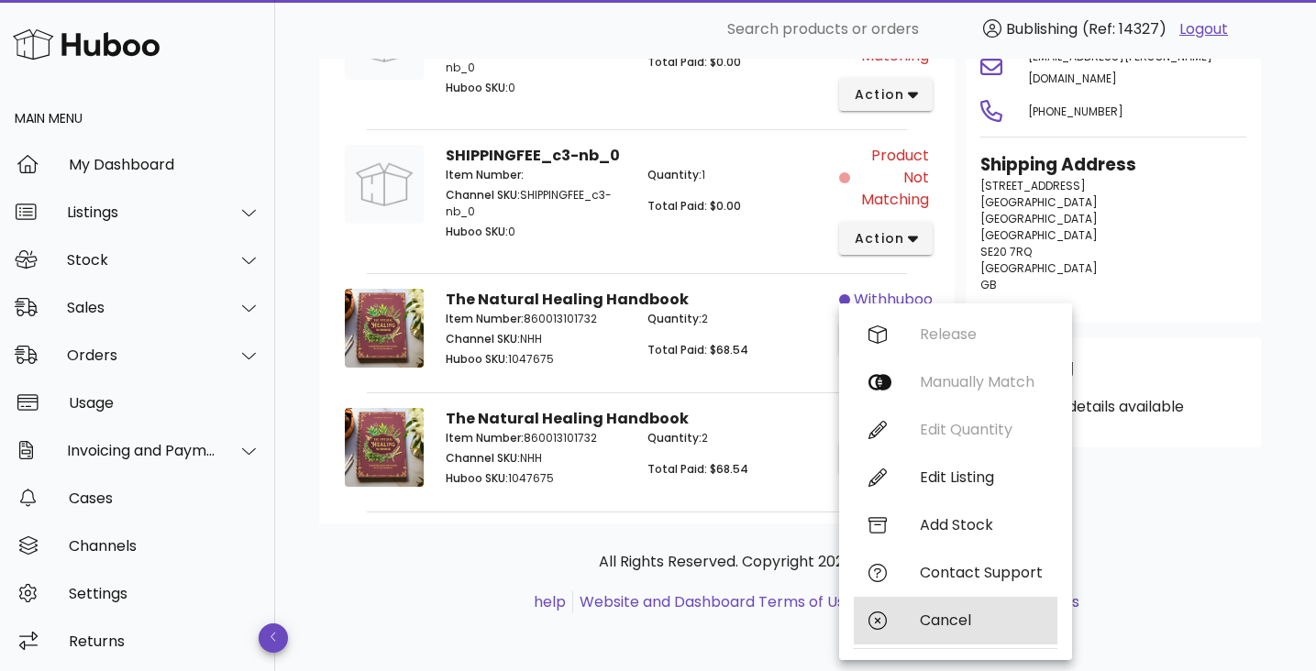
click at [939, 621] on div "Cancel" at bounding box center [981, 620] width 123 height 17
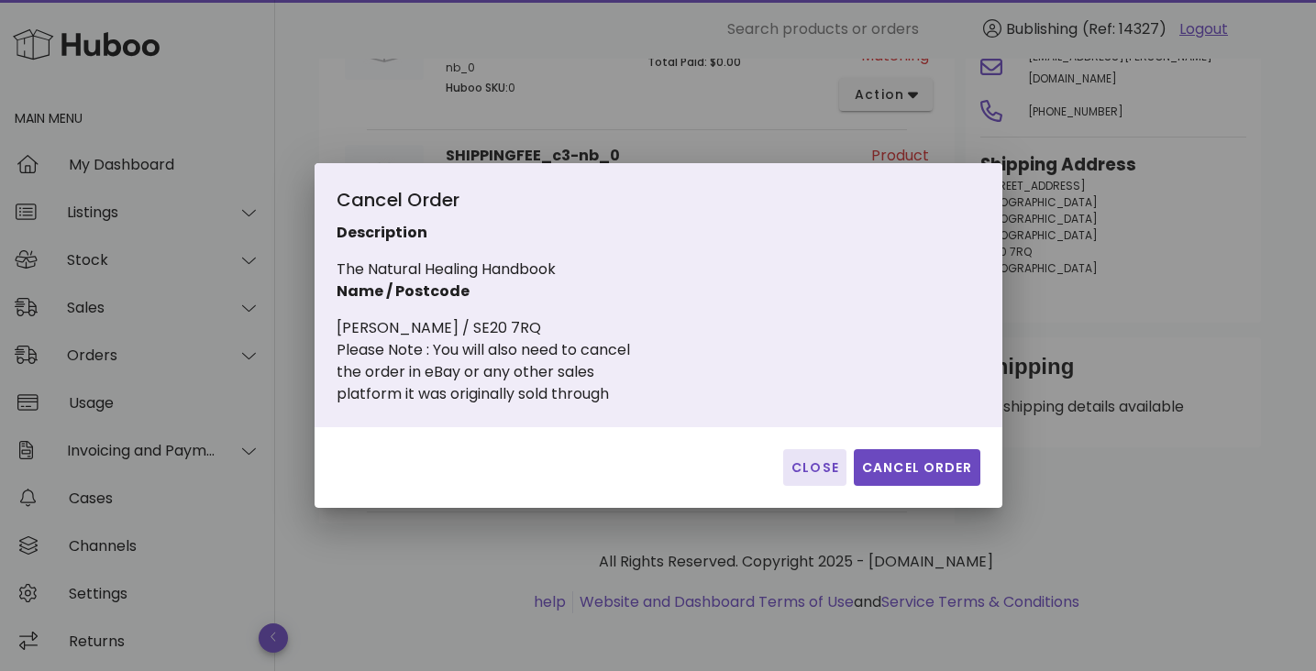
click at [818, 466] on span "Close" at bounding box center [815, 468] width 49 height 19
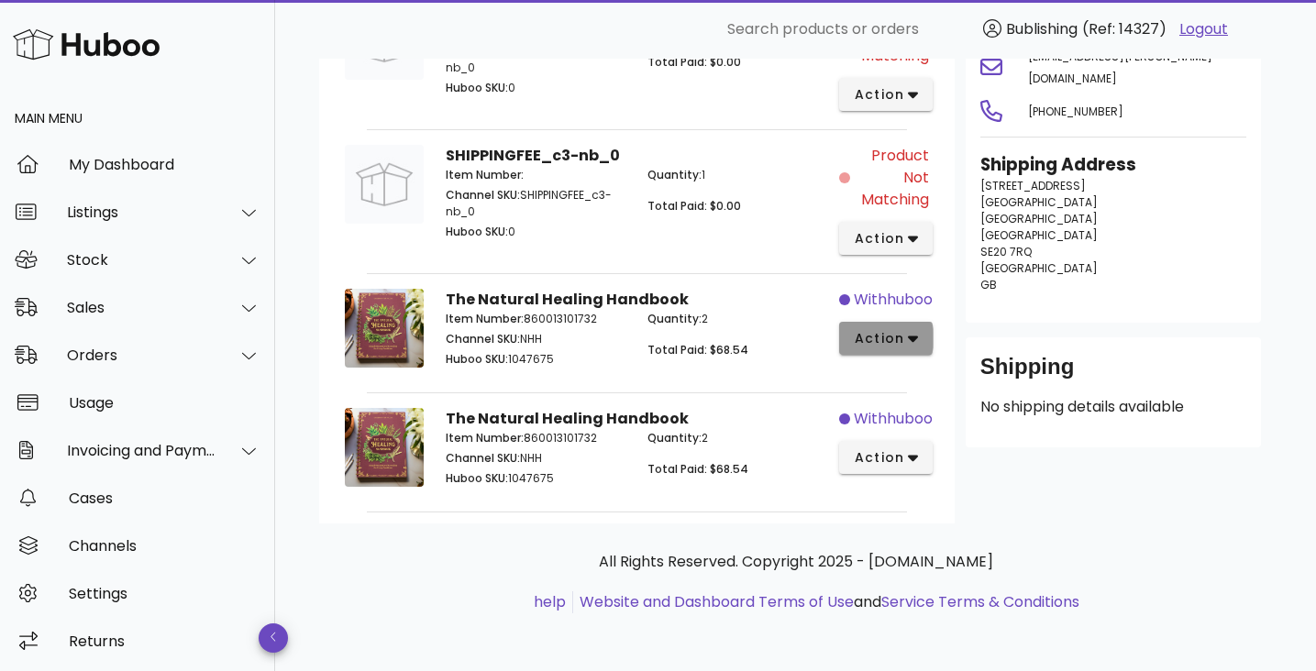
click at [897, 344] on span "action" at bounding box center [879, 338] width 51 height 19
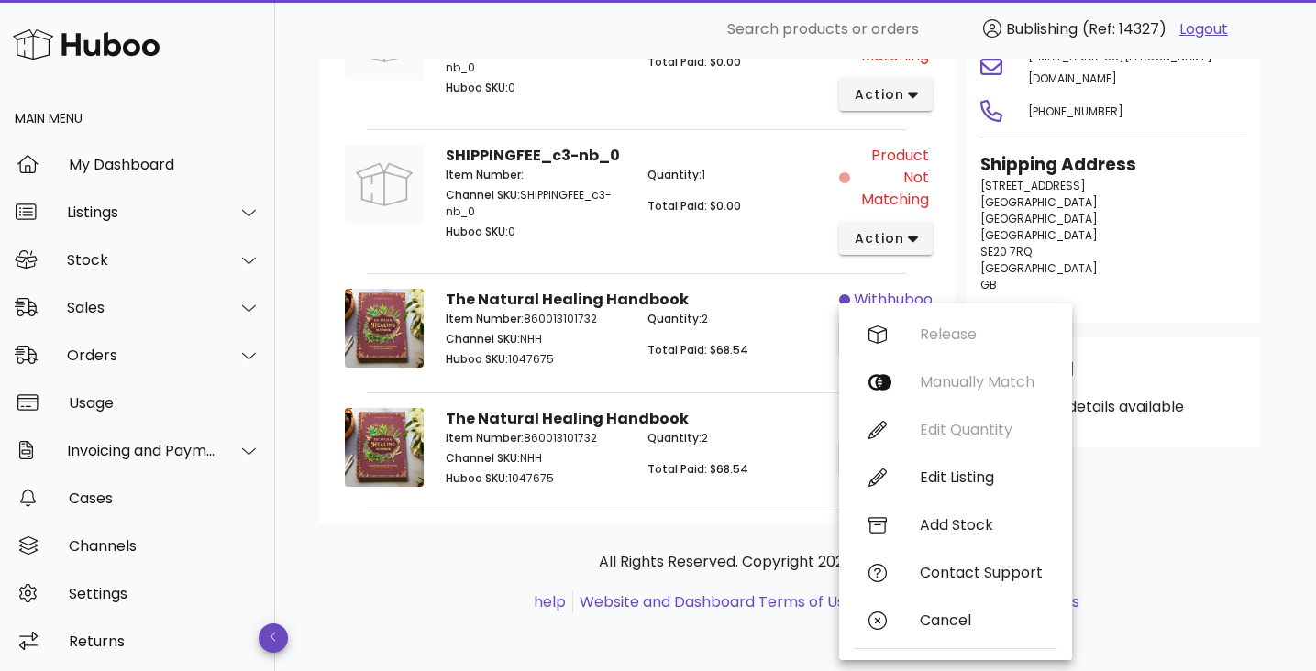
click at [994, 433] on div "Release Manually Match Edit Quantity Edit Listing Add Stock Contact Support Can…" at bounding box center [956, 482] width 204 height 342
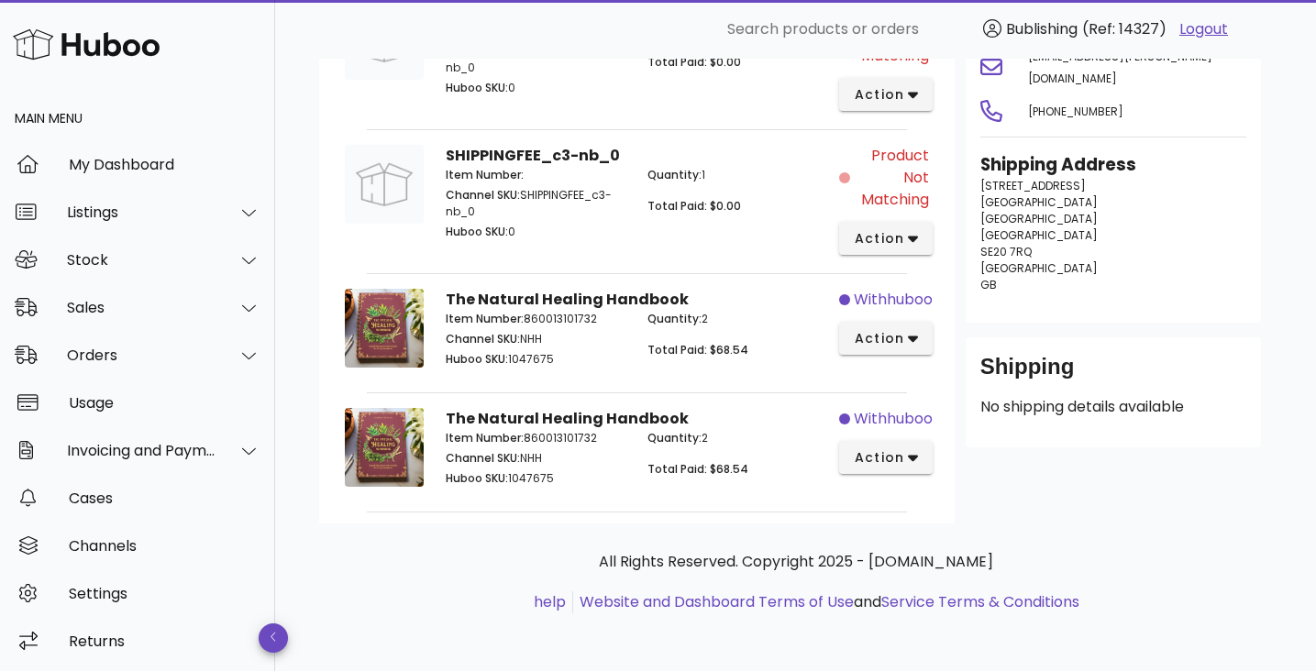
click at [994, 433] on div "Customer [PERSON_NAME] [EMAIL_ADDRESS][PERSON_NAME][DOMAIN_NAME] [PHONE_NUMBER]…" at bounding box center [1113, 226] width 317 height 596
click at [913, 328] on button "action" at bounding box center [886, 338] width 94 height 33
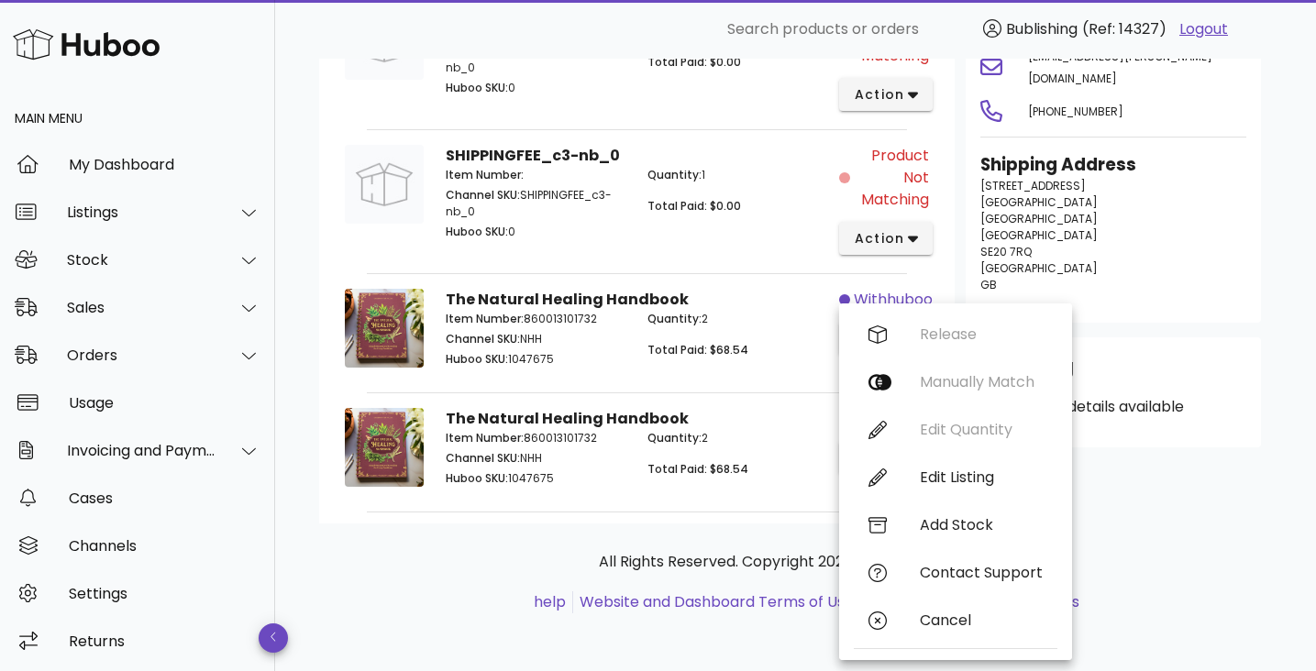
click at [936, 430] on div "Release Manually Match Edit Quantity Edit Listing Add Stock Contact Support Can…" at bounding box center [956, 482] width 204 height 342
click at [936, 430] on div "withhuboo action" at bounding box center [889, 450] width 101 height 107
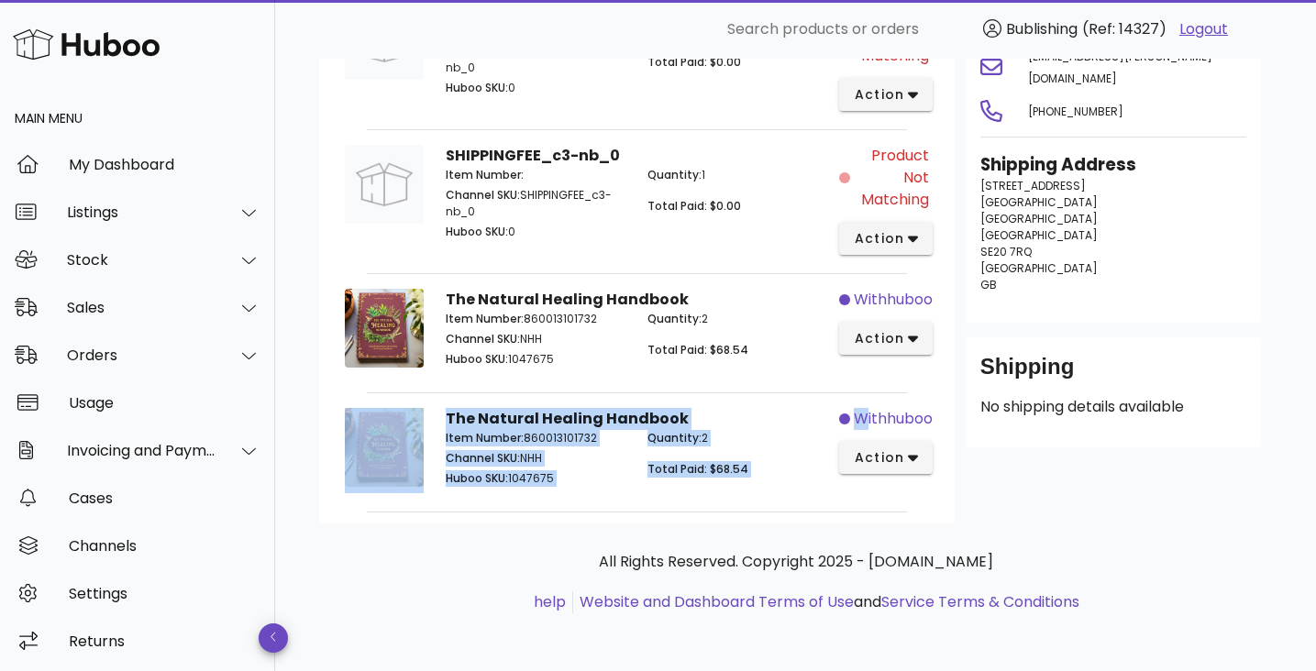
click at [936, 430] on div "withhuboo action" at bounding box center [889, 450] width 101 height 107
click at [908, 332] on icon "button" at bounding box center [913, 338] width 10 height 17
